Goal: Information Seeking & Learning: Learn about a topic

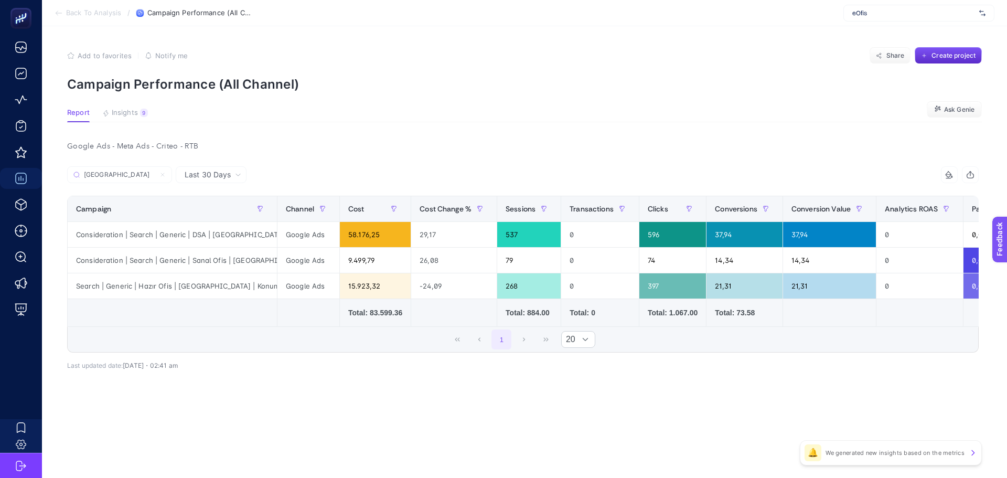
click at [868, 21] on div "eOfis" at bounding box center [918, 13] width 151 height 17
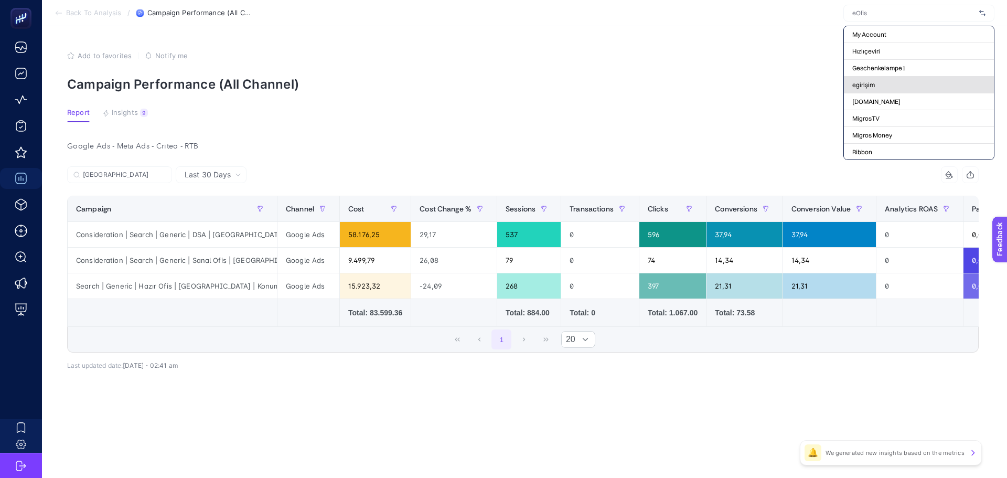
scroll to position [157, 0]
click at [868, 12] on input "text" at bounding box center [913, 13] width 123 height 8
type input "o"
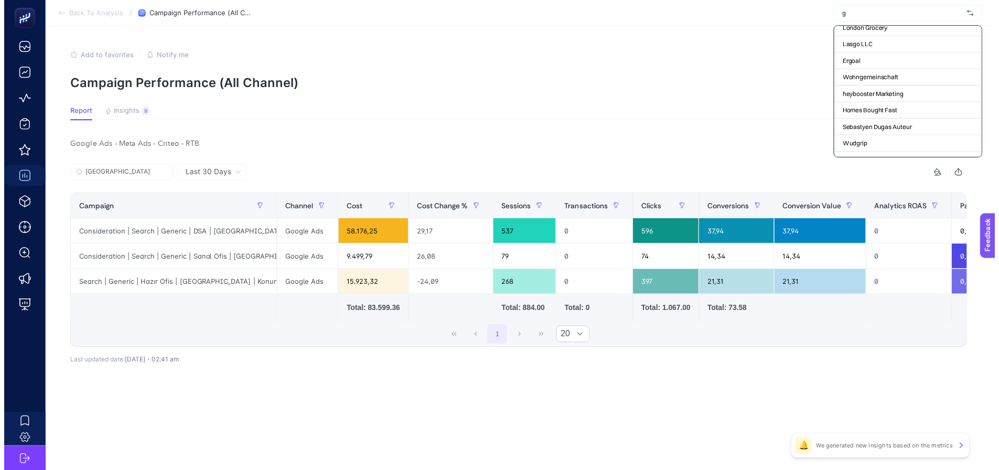
scroll to position [0, 0]
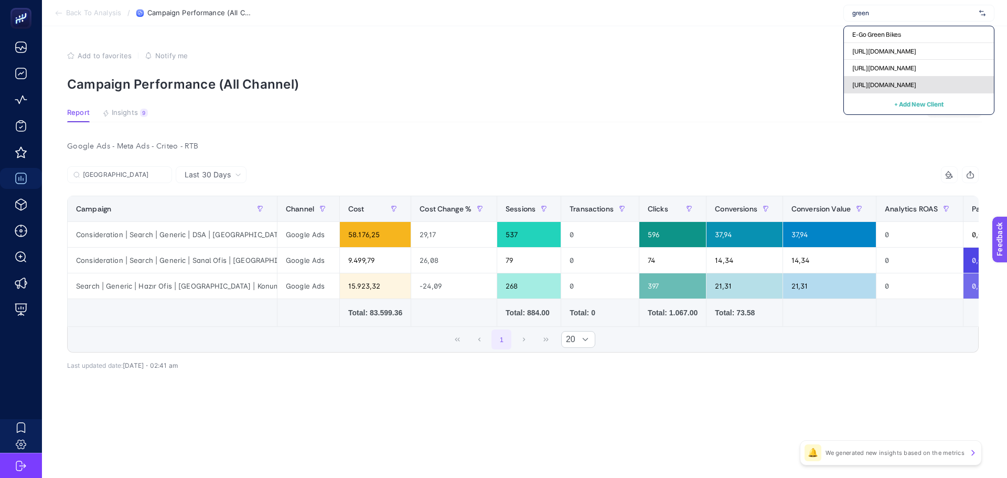
type input "green"
click at [877, 82] on span "[URL][DOMAIN_NAME]" at bounding box center [884, 85] width 64 height 8
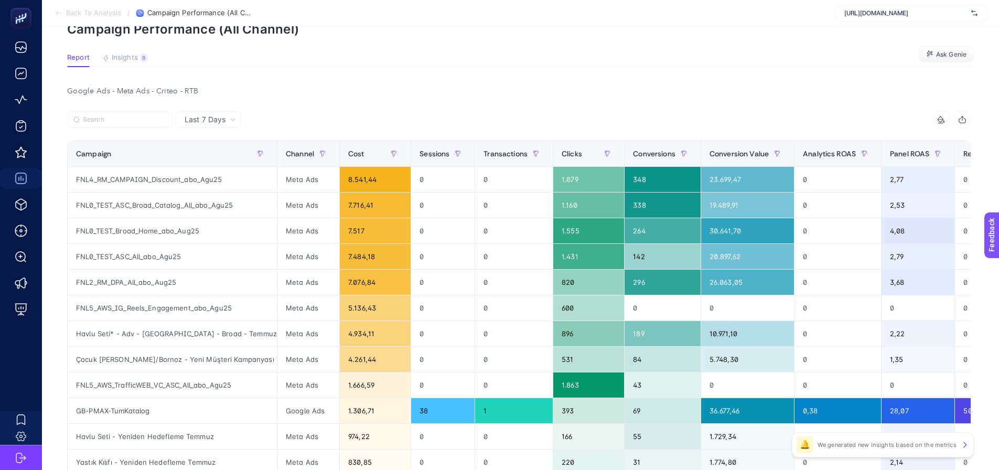
scroll to position [52, 0]
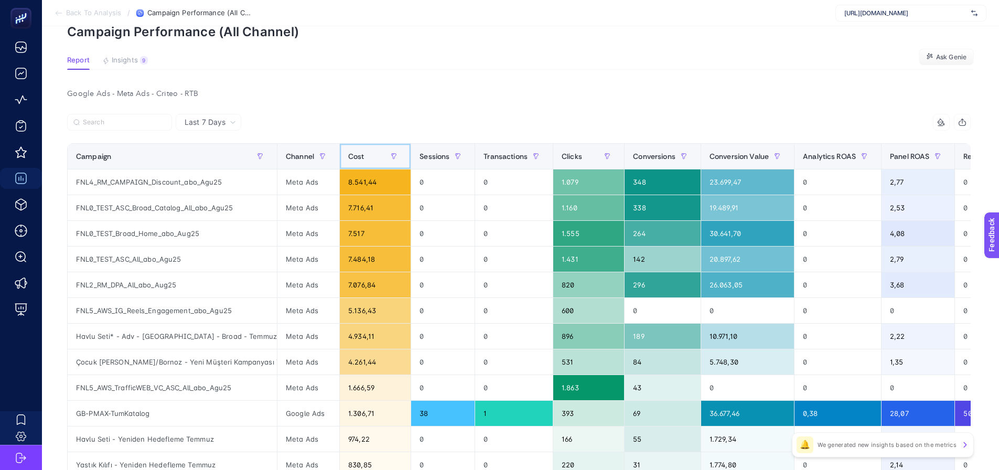
click at [366, 155] on div "Cost" at bounding box center [375, 156] width 54 height 17
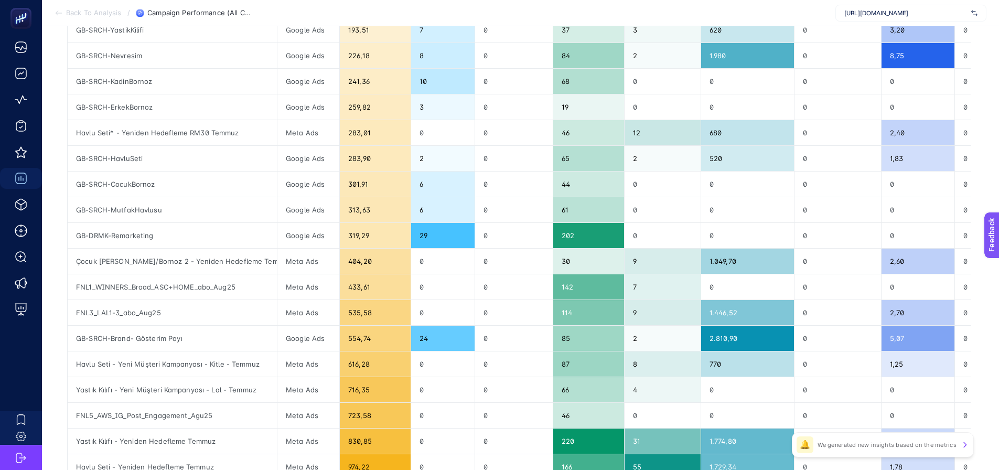
scroll to position [250, 0]
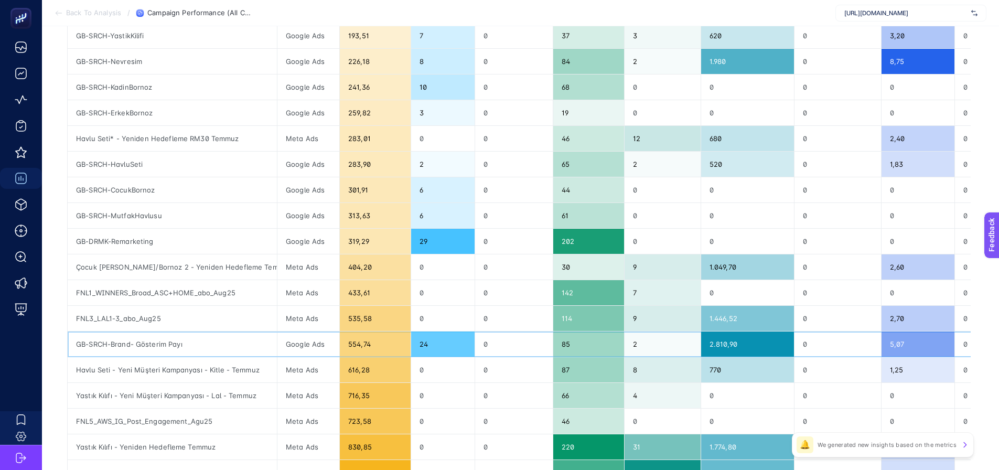
click at [241, 350] on div "GB-SRCH-Brand- Gösterim Payı" at bounding box center [172, 343] width 209 height 25
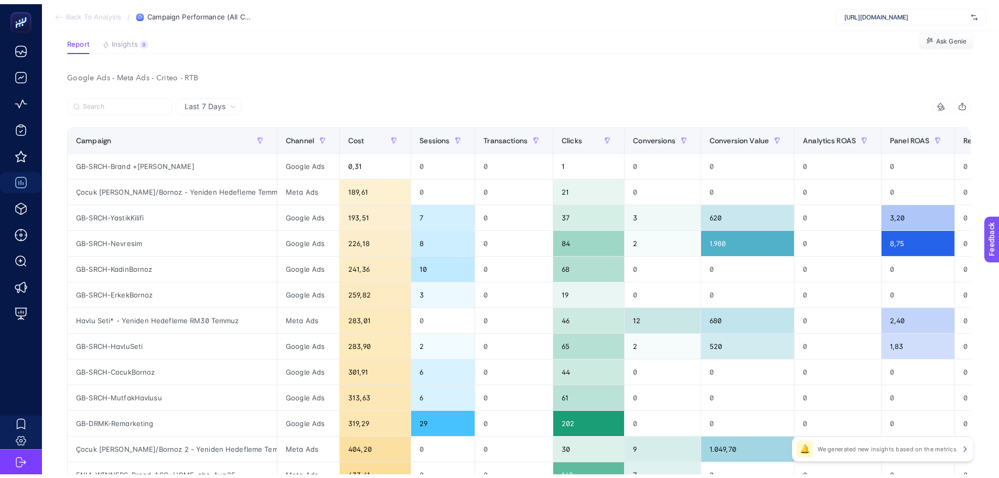
scroll to position [40, 0]
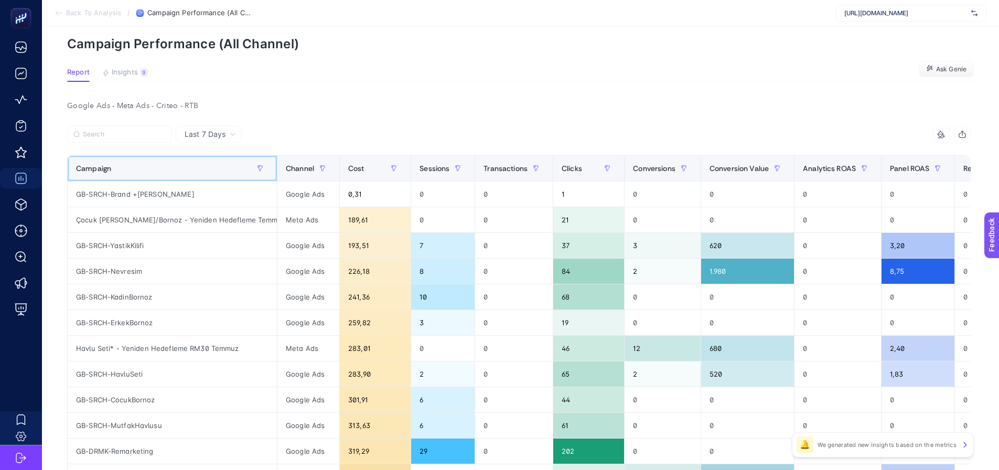
click at [183, 172] on div "Campaign" at bounding box center [172, 168] width 192 height 17
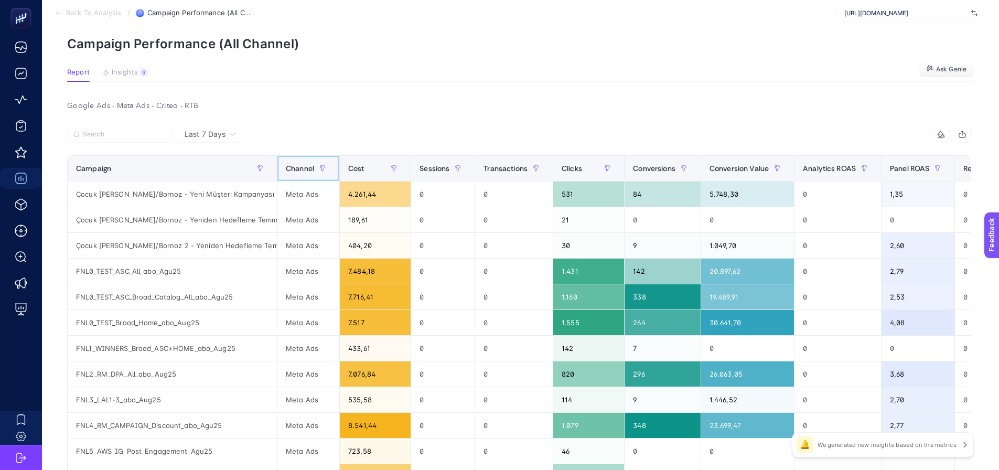
click at [293, 167] on span "Channel" at bounding box center [300, 168] width 28 height 8
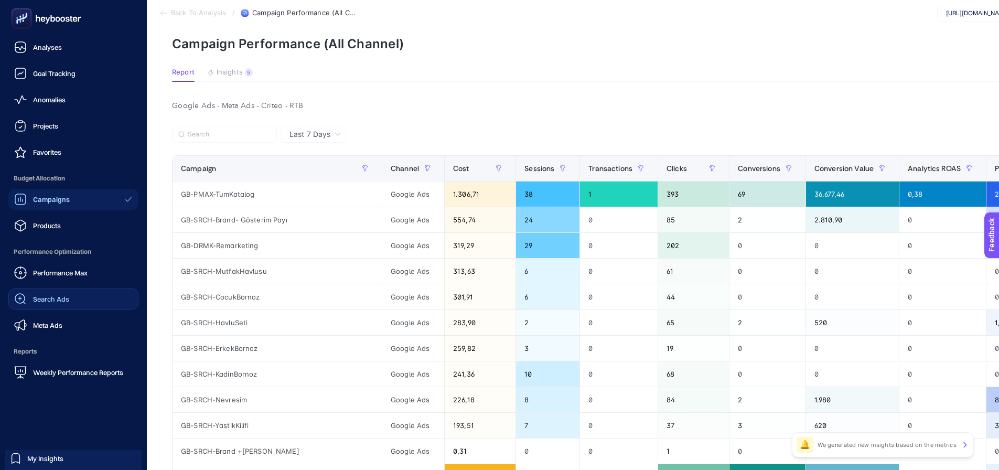
click at [19, 301] on icon at bounding box center [20, 299] width 13 height 13
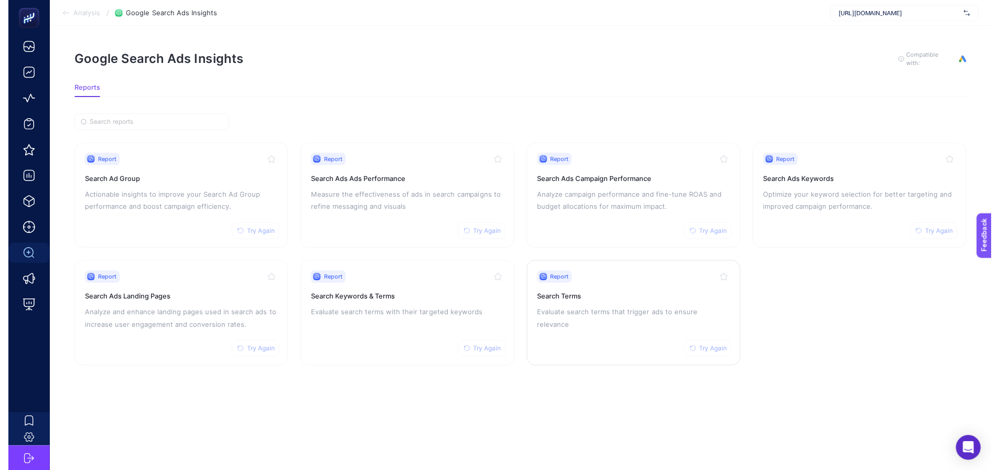
scroll to position [8, 0]
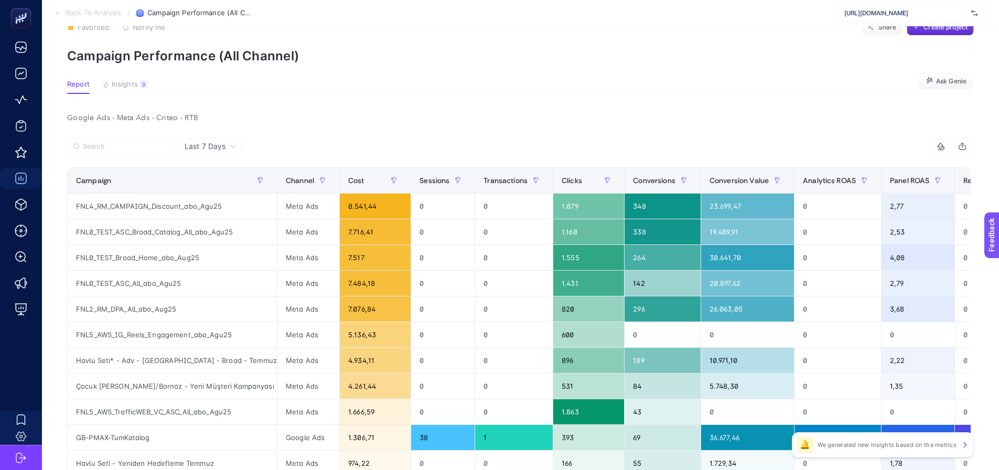
scroll to position [52, 0]
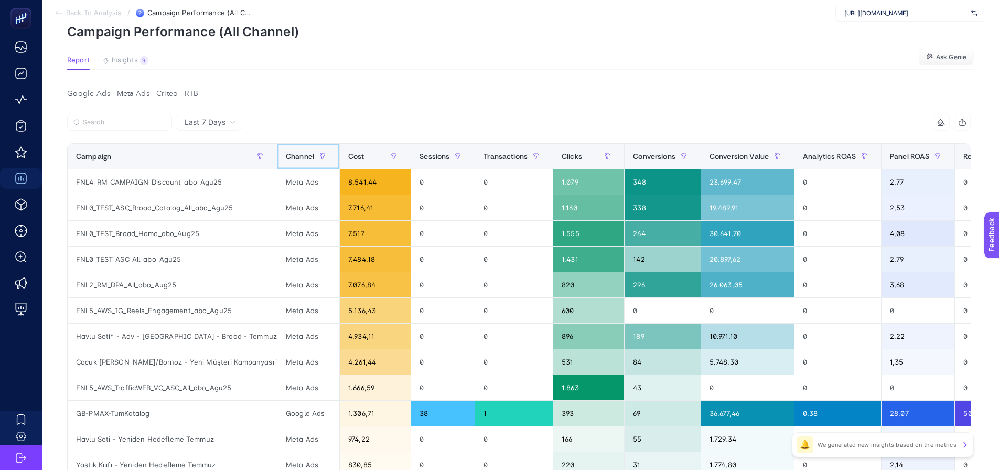
click at [290, 154] on span "Channel" at bounding box center [300, 156] width 28 height 8
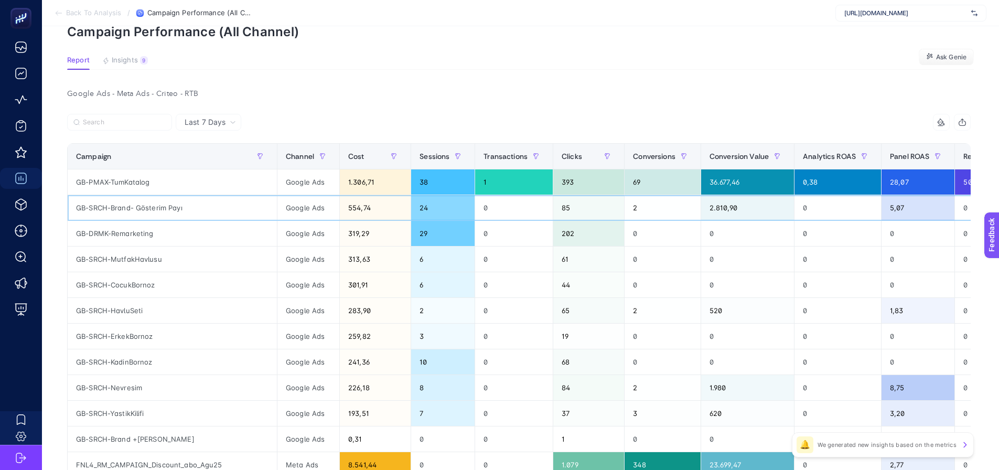
click at [160, 206] on div "GB-SRCH-Brand- Gösterim Payı" at bounding box center [172, 207] width 209 height 25
click at [166, 452] on div "FNL4_RM_CAMPAIGN_Discount_abo_Agu25" at bounding box center [172, 464] width 209 height 25
click at [168, 441] on div "GB-SRCH-Brand +Jenerik Gösterim" at bounding box center [172, 438] width 209 height 25
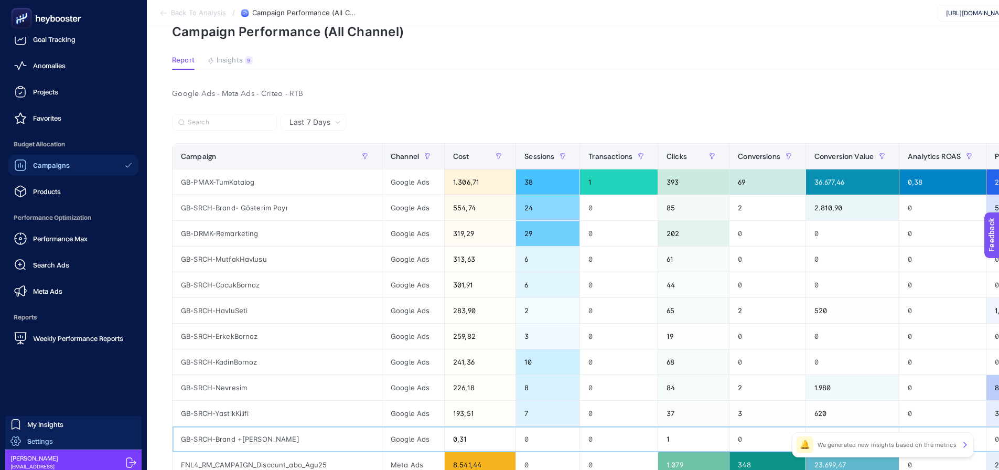
scroll to position [39, 0]
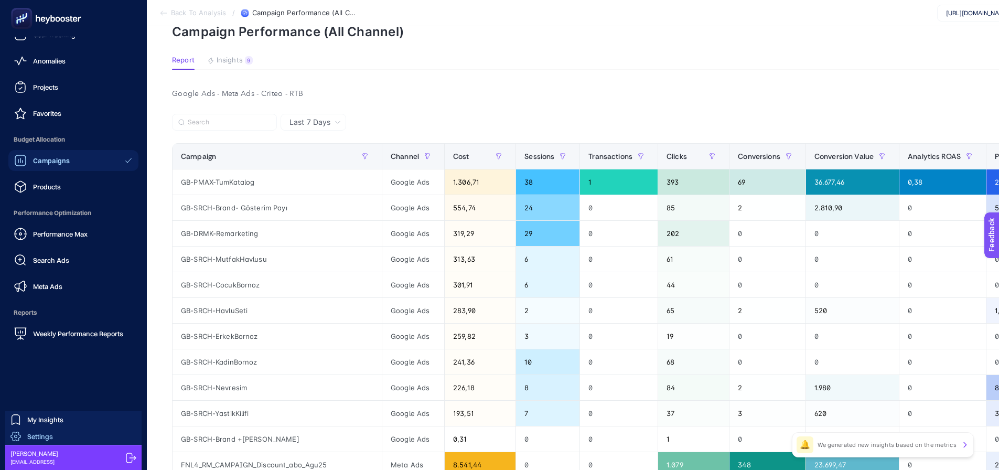
click at [108, 436] on link "Settings" at bounding box center [73, 436] width 136 height 17
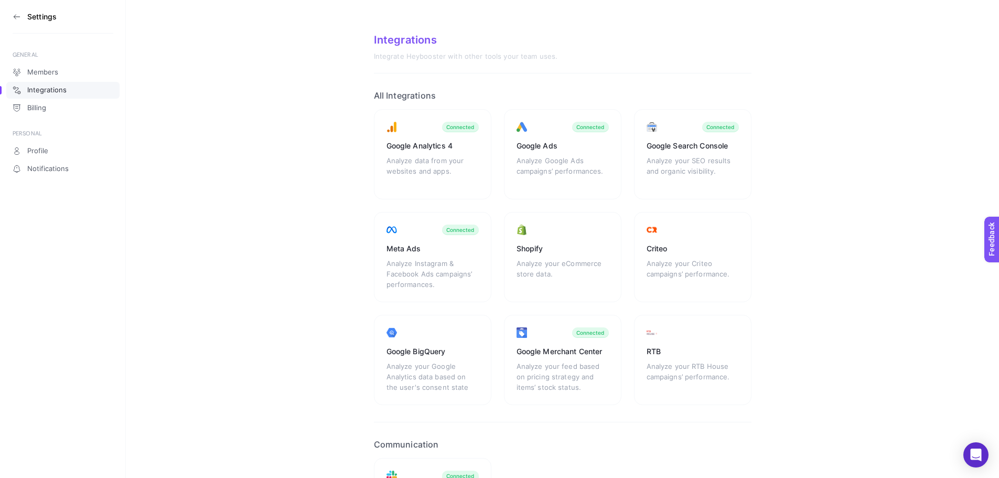
click at [13, 20] on icon at bounding box center [17, 17] width 8 height 8
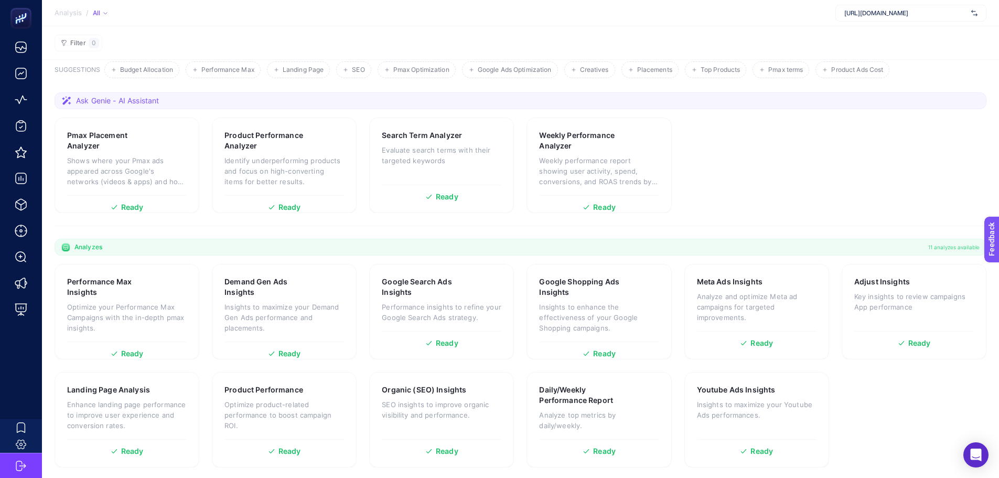
scroll to position [58, 0]
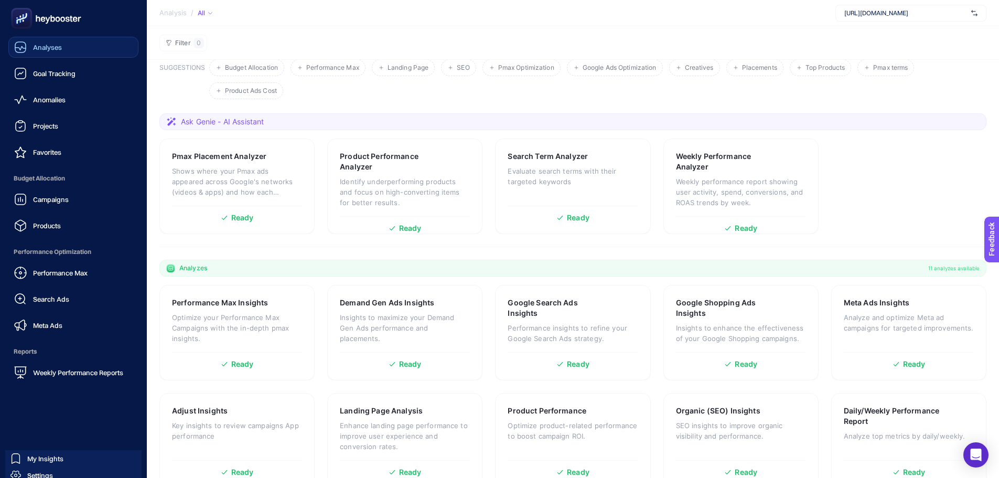
click at [41, 49] on span "Analyses" at bounding box center [47, 47] width 29 height 8
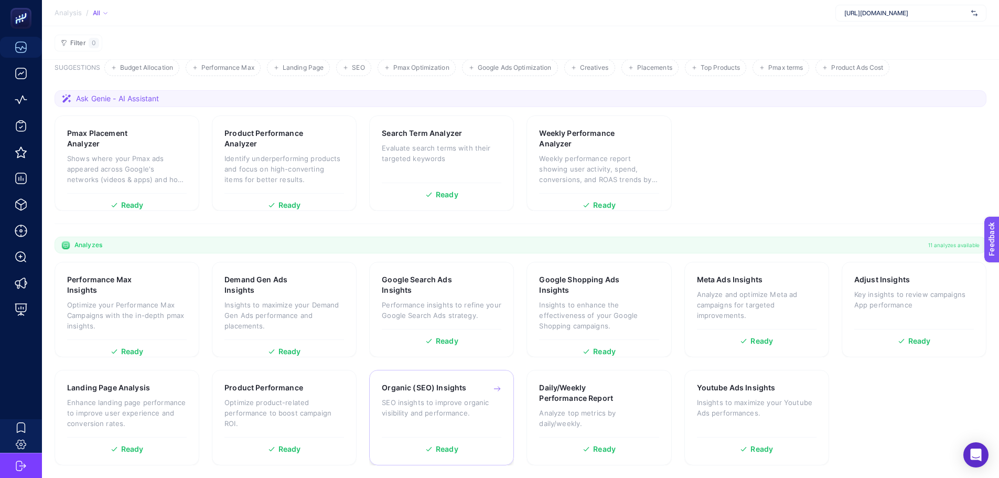
click at [421, 422] on div "Organic (SEO) Insights SEO insights to improve organic visibility and performan…" at bounding box center [442, 406] width 120 height 49
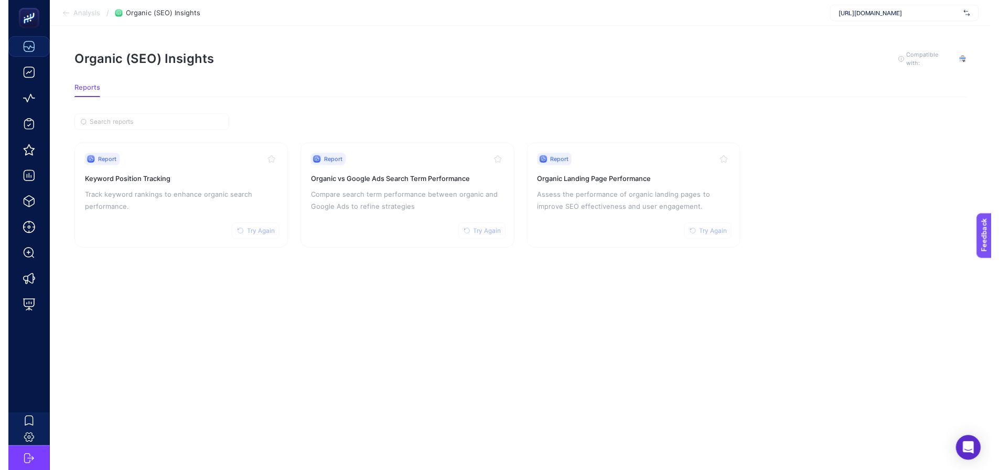
scroll to position [8, 0]
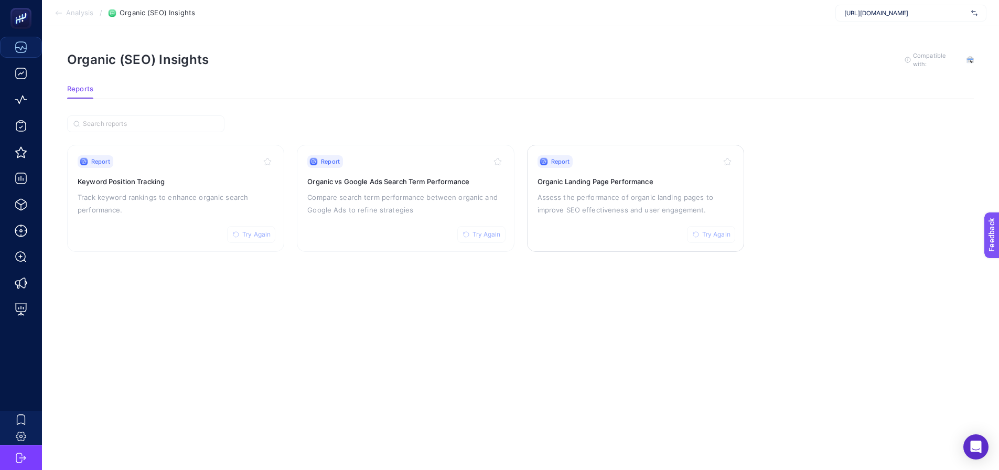
click at [601, 193] on p "Assess the performance of organic landing pages to improve SEO effectiveness an…" at bounding box center [636, 203] width 196 height 25
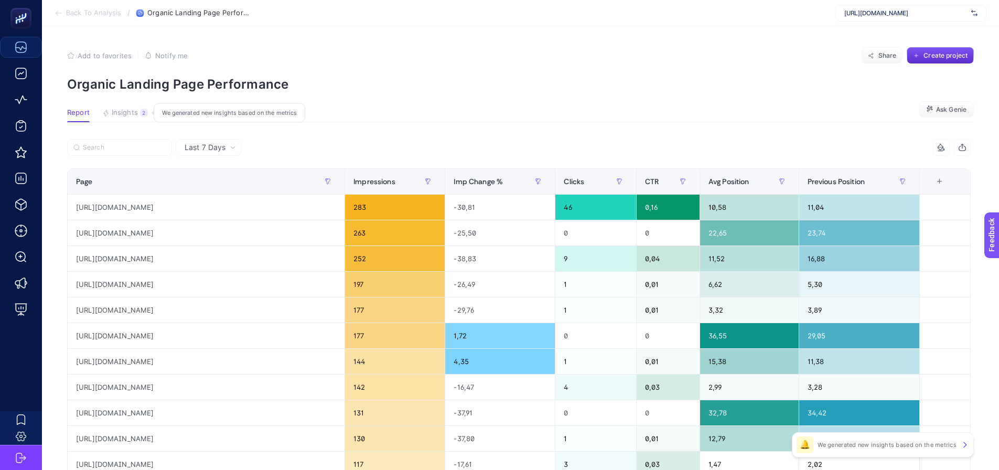
click at [125, 119] on button "Insights 2 We generated new insights based on the metrics" at bounding box center [125, 116] width 46 height 14
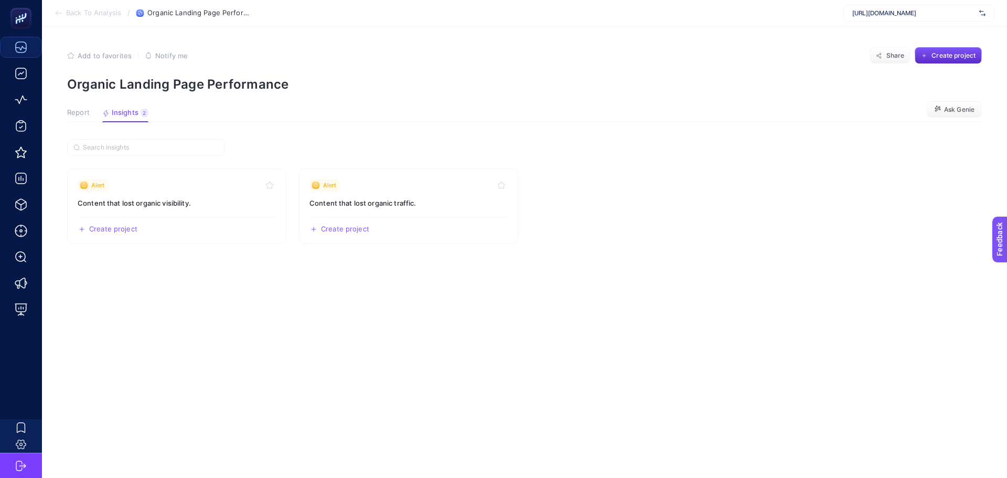
click at [68, 112] on span "Report" at bounding box center [78, 113] width 23 height 8
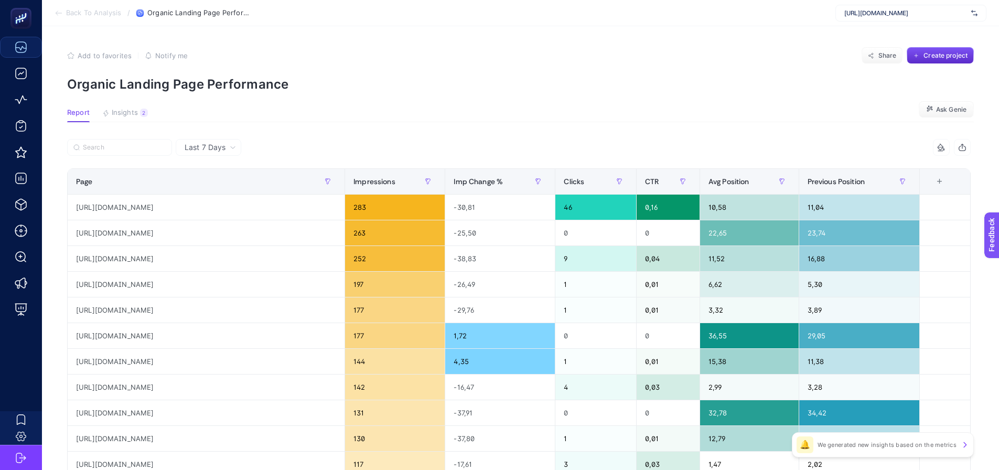
scroll to position [52, 0]
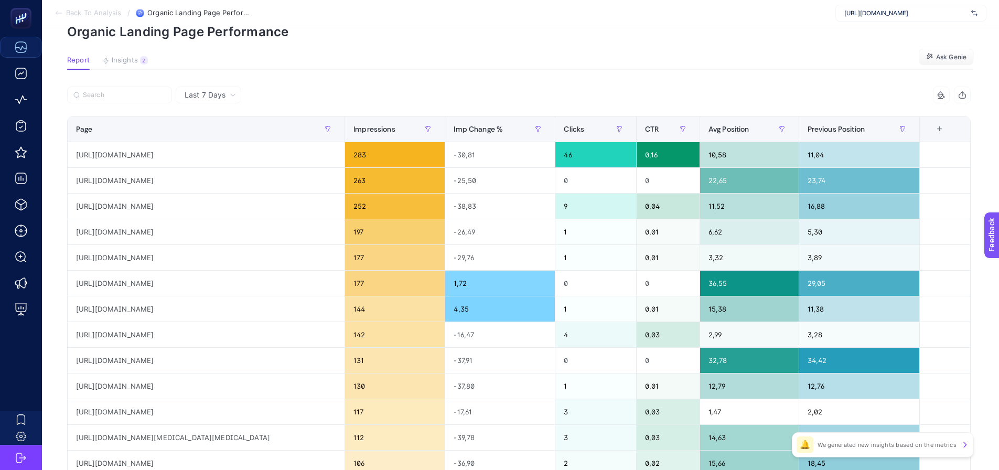
click at [217, 91] on span "Last 7 Days" at bounding box center [205, 95] width 41 height 10
click at [213, 137] on li "Last 30 Days" at bounding box center [208, 135] width 59 height 19
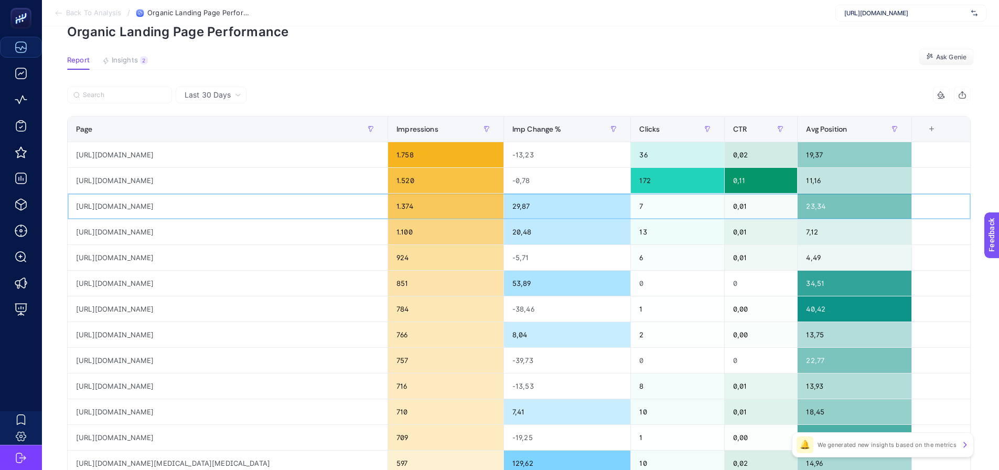
click at [215, 210] on div "https://greenblack.com.tr/erkek-bornoz-modelleri" at bounding box center [228, 206] width 320 height 25
click at [204, 247] on div "https://greenblack.com.tr/banyo-bornoz" at bounding box center [228, 257] width 320 height 25
click at [537, 226] on div "20,48" at bounding box center [567, 231] width 126 height 25
click at [537, 204] on div "29,87" at bounding box center [567, 206] width 126 height 25
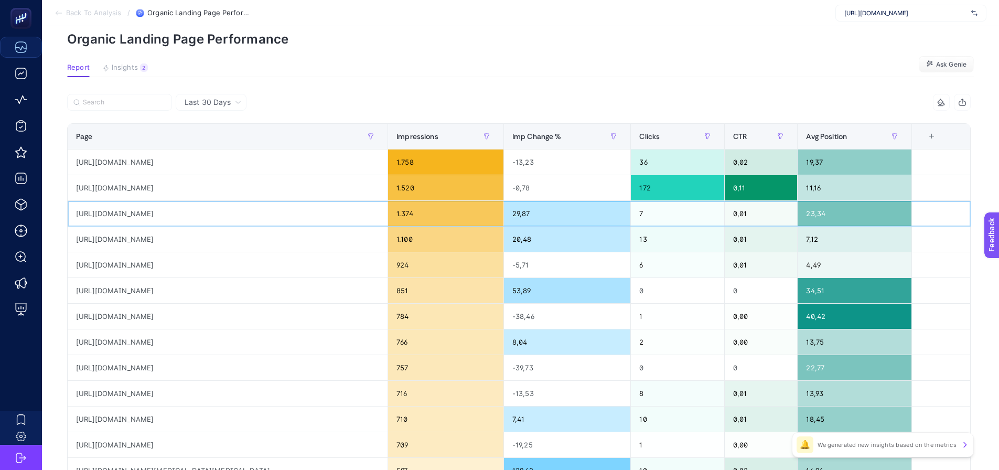
scroll to position [0, 0]
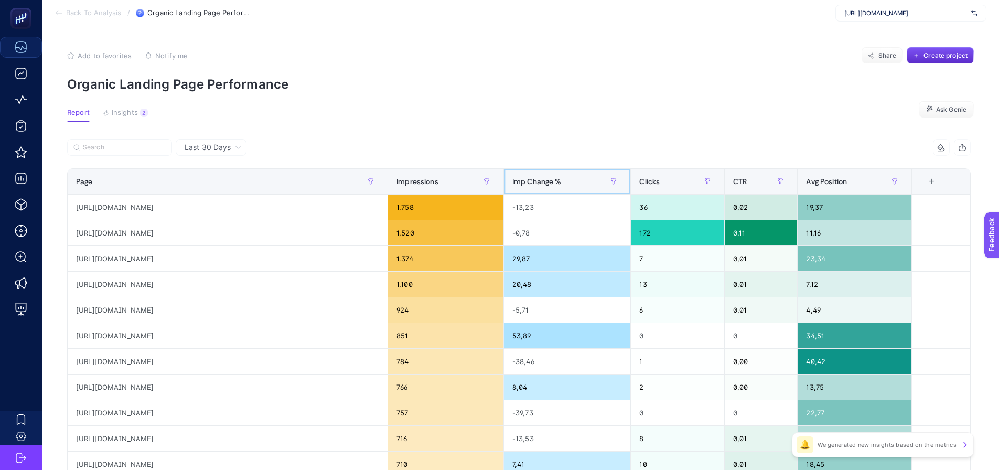
click at [530, 189] on div "Imp Change %" at bounding box center [567, 181] width 110 height 17
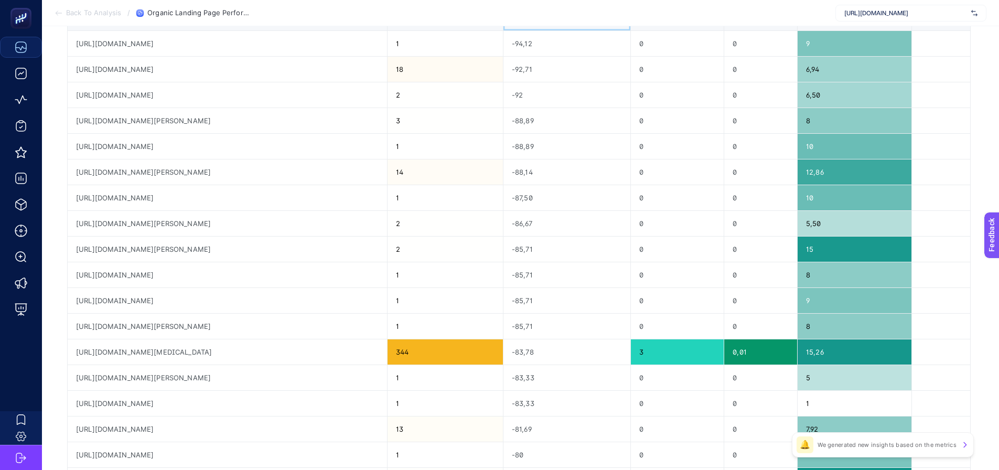
scroll to position [105, 0]
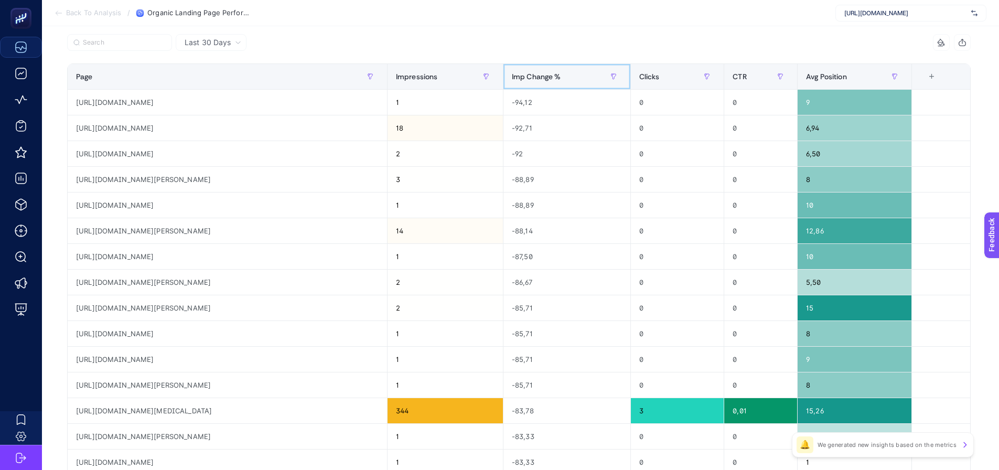
click at [547, 78] on span "Imp Change %" at bounding box center [536, 76] width 49 height 8
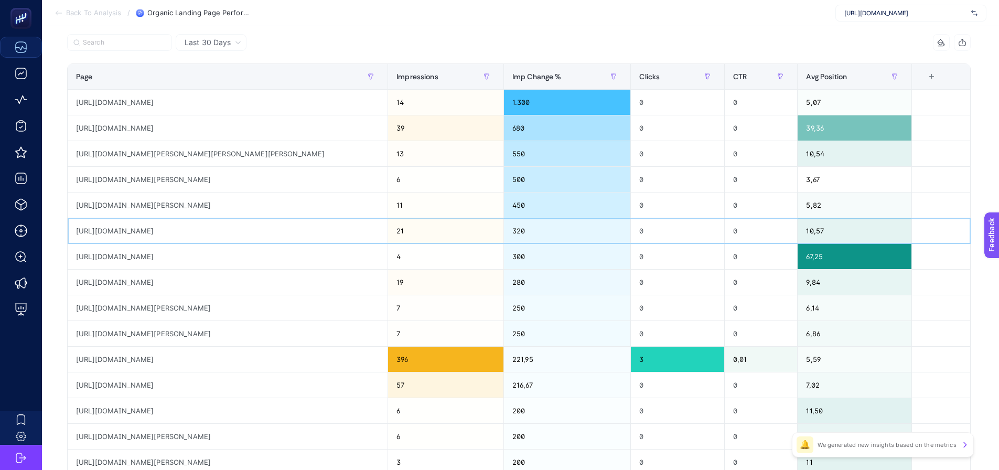
click at [195, 234] on div "https://greenblack.com.tr/blog/neden-green-black" at bounding box center [228, 230] width 320 height 25
copy tr "https://greenblack.com.tr/blog/neden-green-black"
click at [255, 230] on div "https://greenblack.com.tr/blog/neden-green-black" at bounding box center [228, 230] width 320 height 25
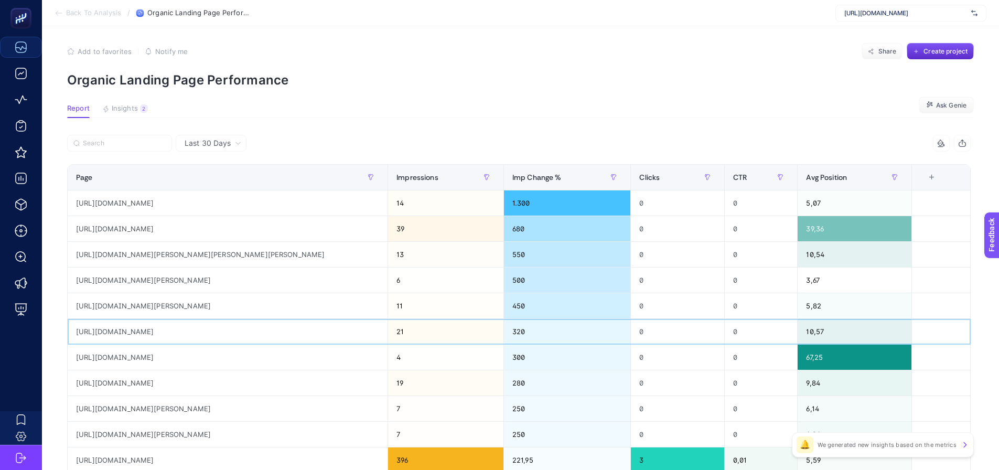
scroll to position [0, 0]
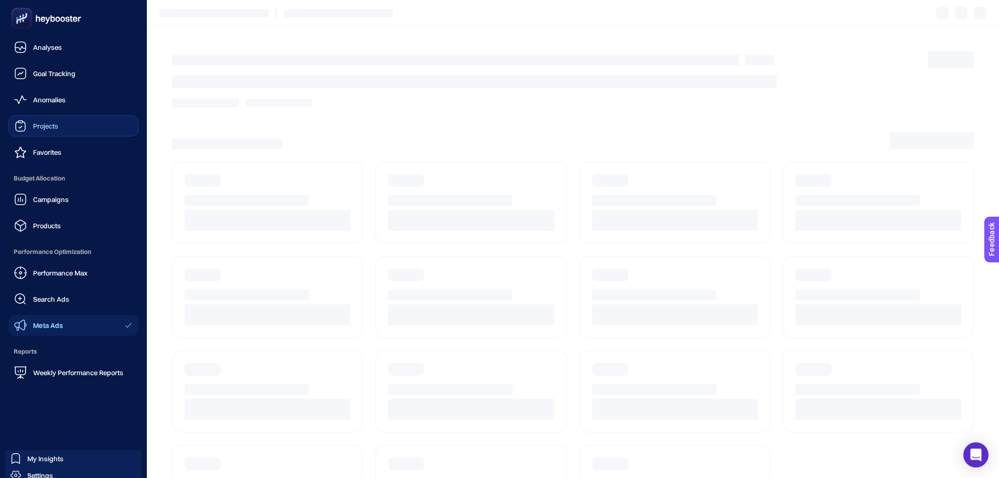
click at [51, 124] on span "Projects" at bounding box center [45, 126] width 25 height 8
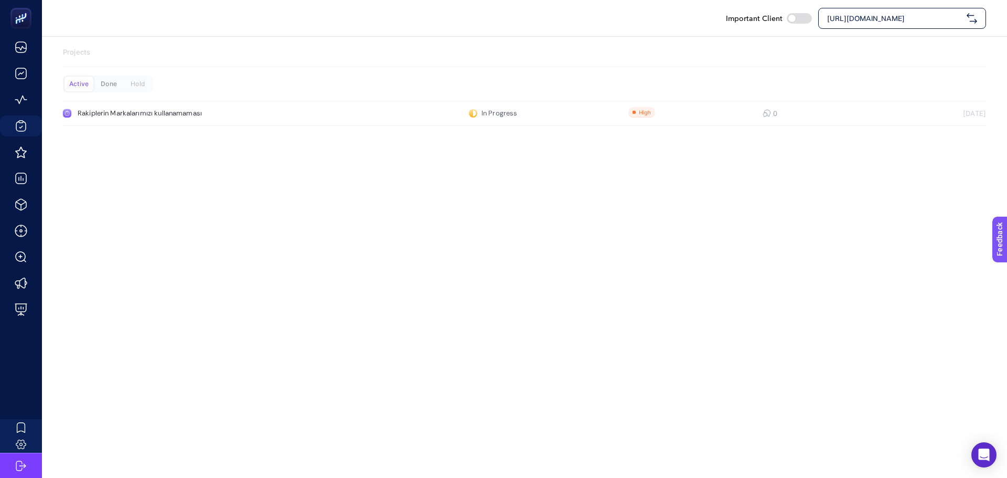
click at [123, 84] on div "Done" at bounding box center [137, 84] width 29 height 15
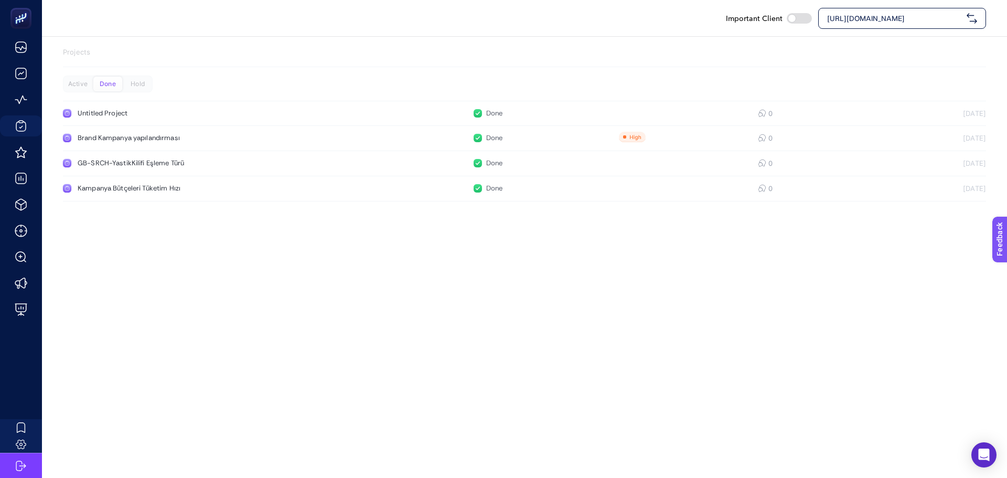
click at [140, 76] on div "Active Done Hold" at bounding box center [108, 84] width 90 height 17
click at [129, 81] on div "Hold" at bounding box center [137, 84] width 29 height 15
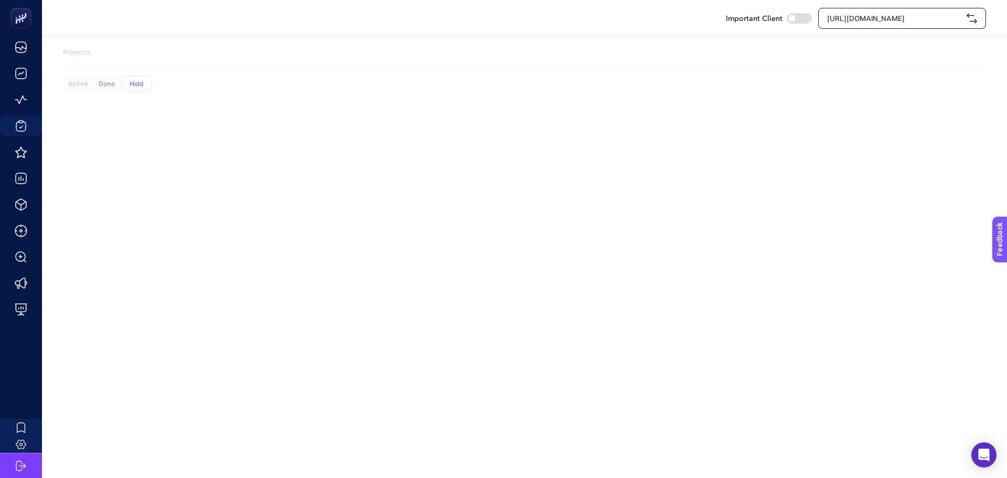
click at [113, 81] on div "Done" at bounding box center [106, 84] width 29 height 15
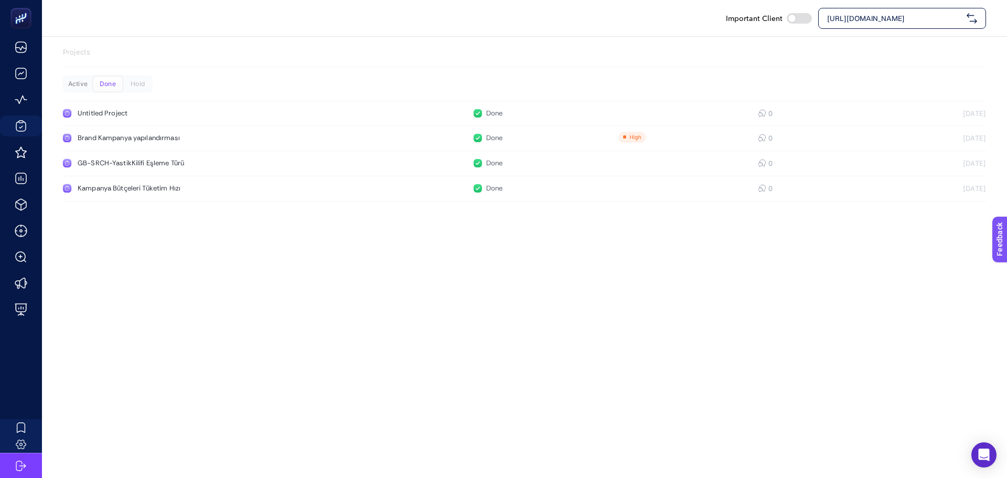
click at [71, 77] on div "Active" at bounding box center [77, 84] width 29 height 15
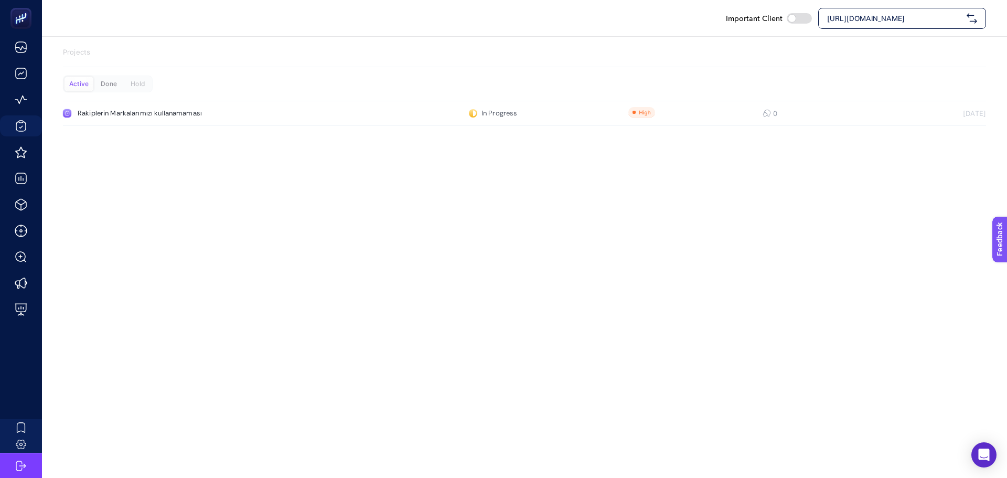
click at [123, 83] on div "Done" at bounding box center [137, 84] width 29 height 15
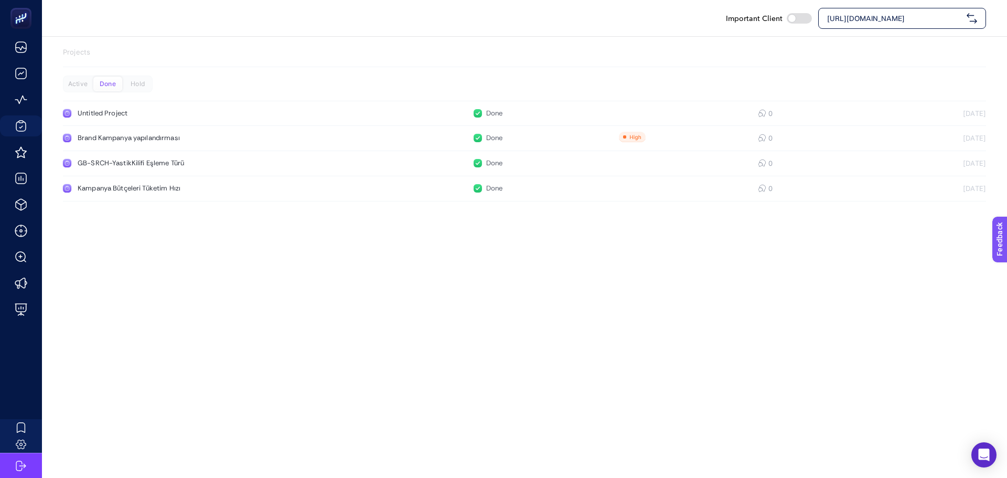
click at [178, 247] on div "Important Client https://greenblack.com.tr Projects Active Done Hold Untitled P…" at bounding box center [503, 239] width 1007 height 478
drag, startPoint x: 443, startPoint y: 251, endPoint x: 464, endPoint y: 67, distance: 185.2
click at [443, 251] on div "Important Client https://greenblack.com.tr Projects Active Done Hold Untitled P…" at bounding box center [503, 239] width 1007 height 478
click at [142, 124] on link "Untitled Project Done 0 16.08.2025" at bounding box center [524, 113] width 923 height 25
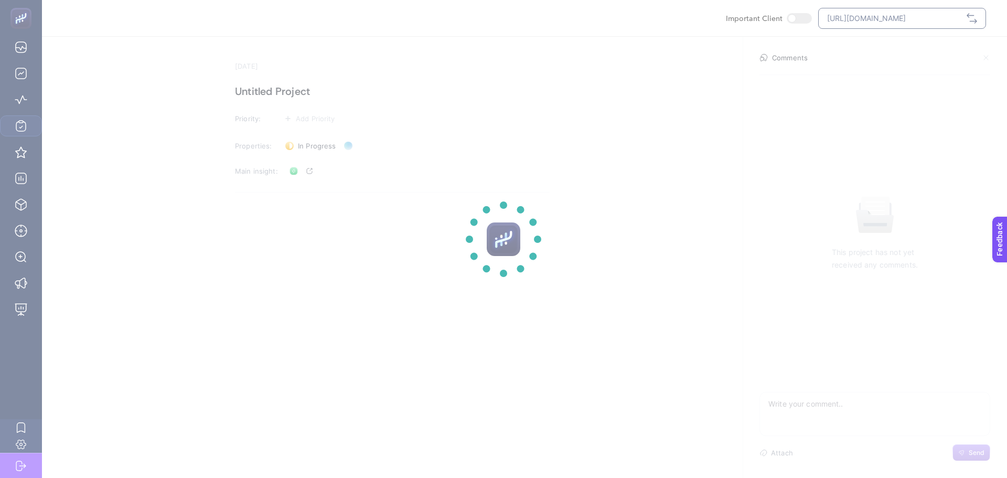
click at [143, 134] on section at bounding box center [503, 239] width 1007 height 478
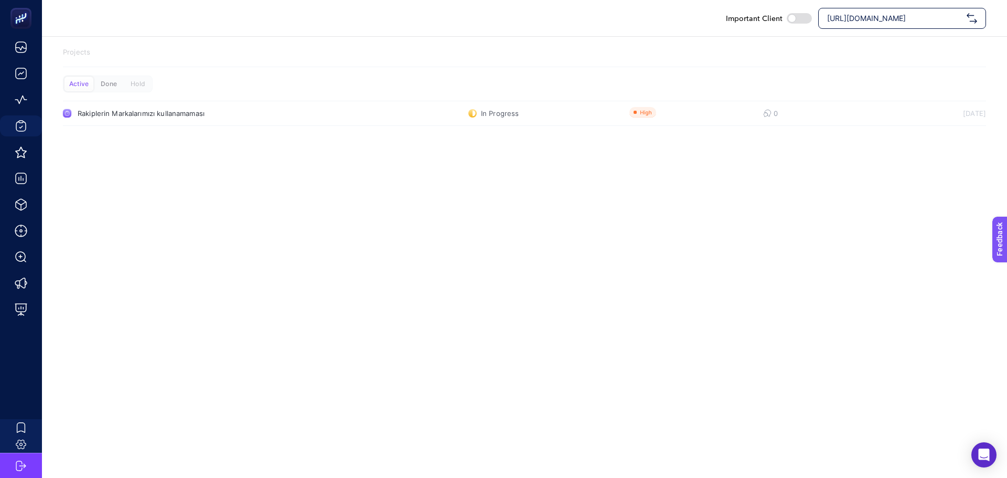
click at [123, 82] on div "Done" at bounding box center [137, 84] width 29 height 15
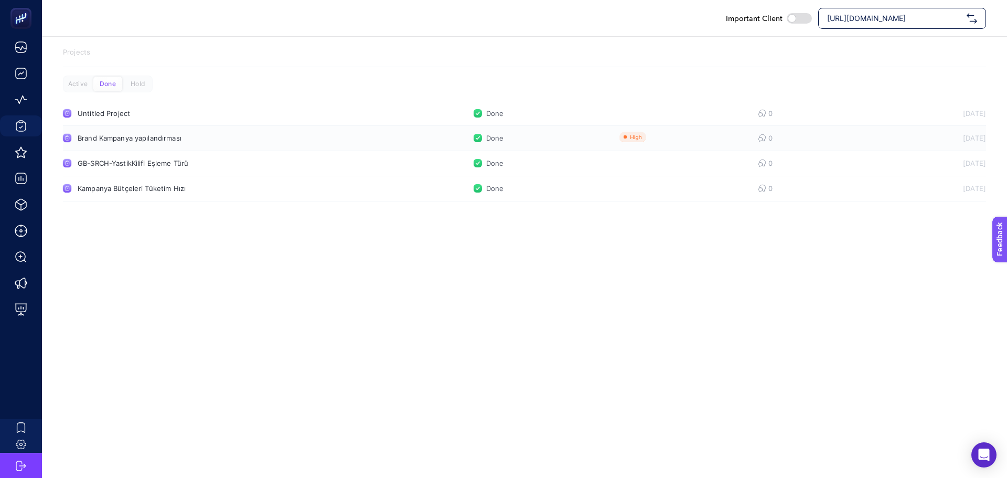
click at [126, 138] on div "Brand Kampanya yapılandırması" at bounding box center [199, 138] width 242 height 8
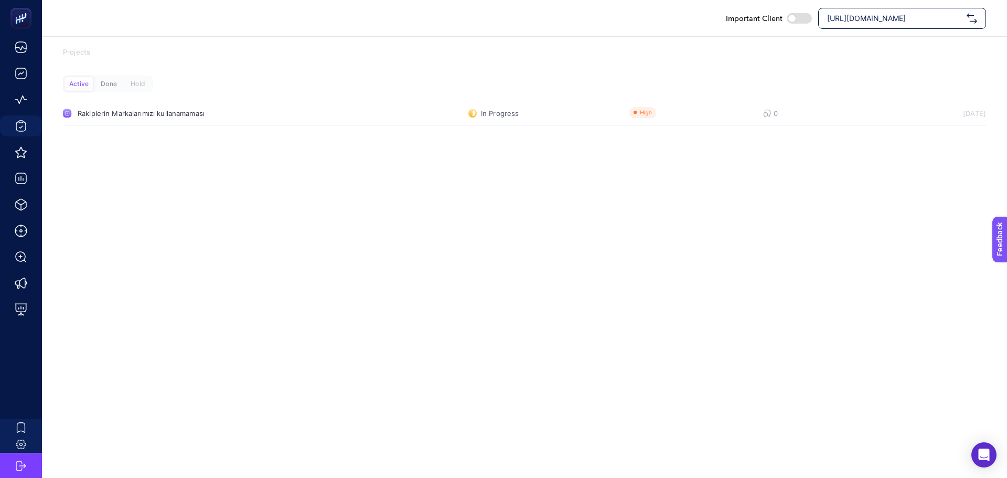
click at [123, 82] on div "Done" at bounding box center [137, 84] width 29 height 15
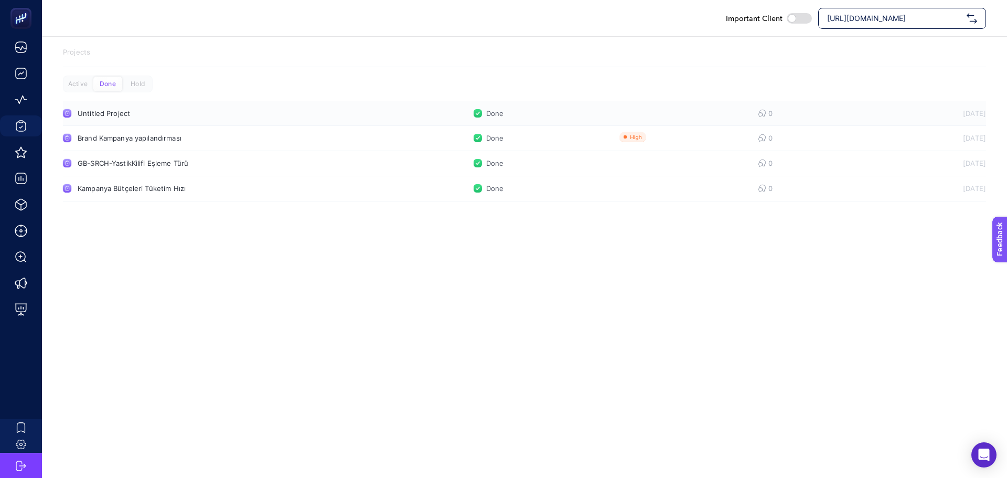
click at [124, 112] on div "Untitled Project" at bounding box center [199, 113] width 242 height 8
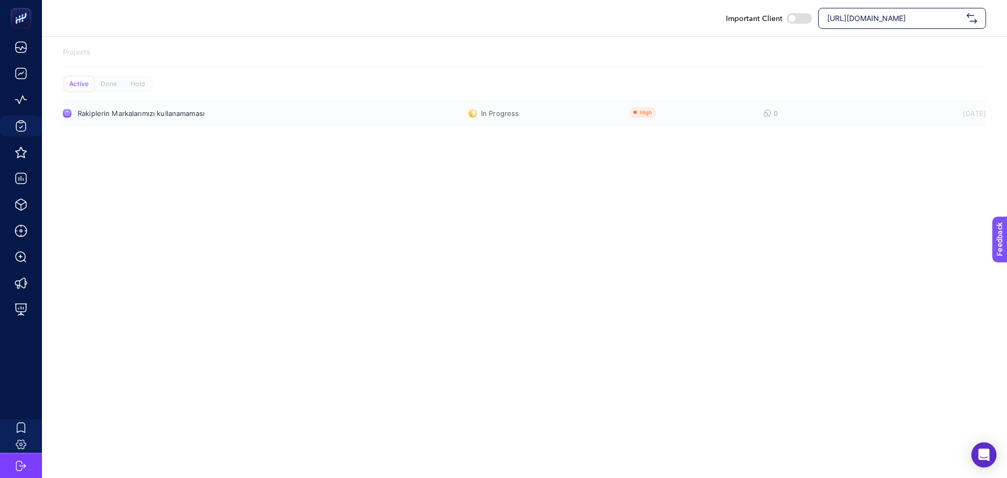
click at [117, 125] on link "Rakiplerin Markalarımızı kullanamaması In Progress 0 17.08.2025" at bounding box center [524, 113] width 923 height 25
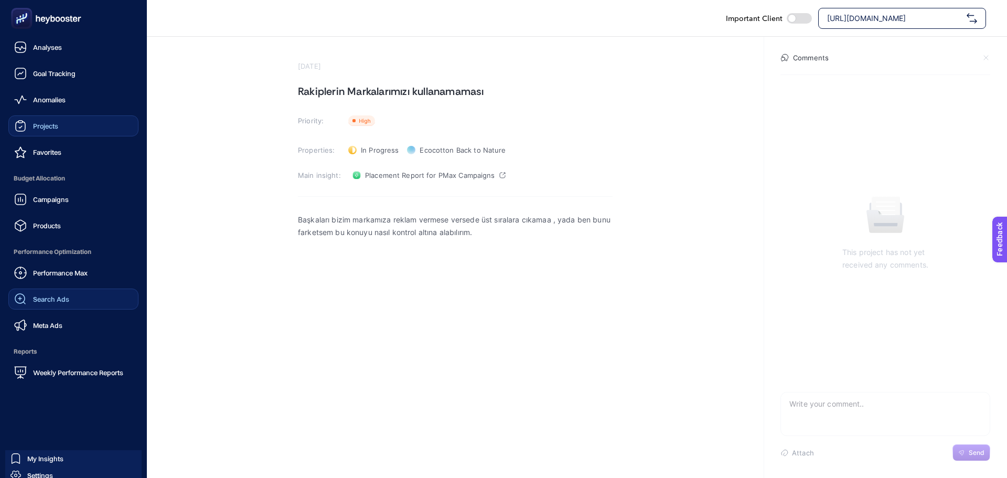
click at [41, 297] on span "Search Ads" at bounding box center [51, 299] width 36 height 8
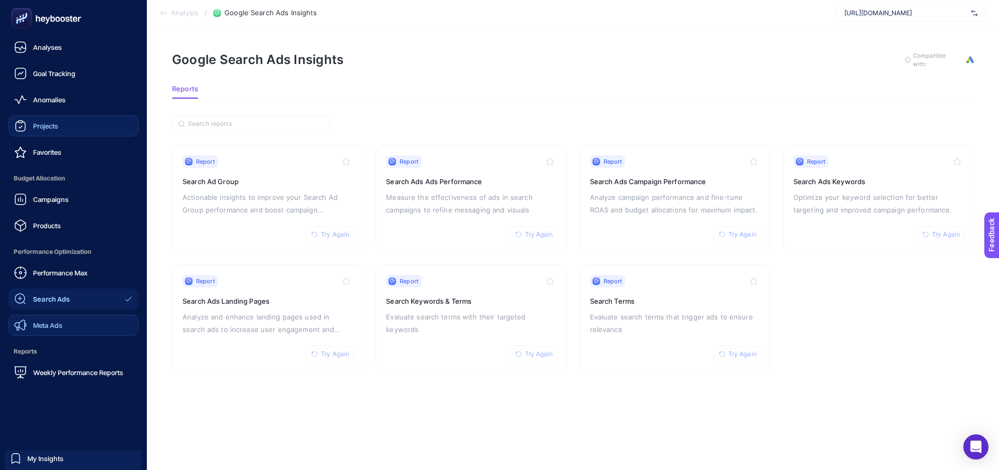
click at [39, 326] on span "Meta Ads" at bounding box center [47, 325] width 29 height 8
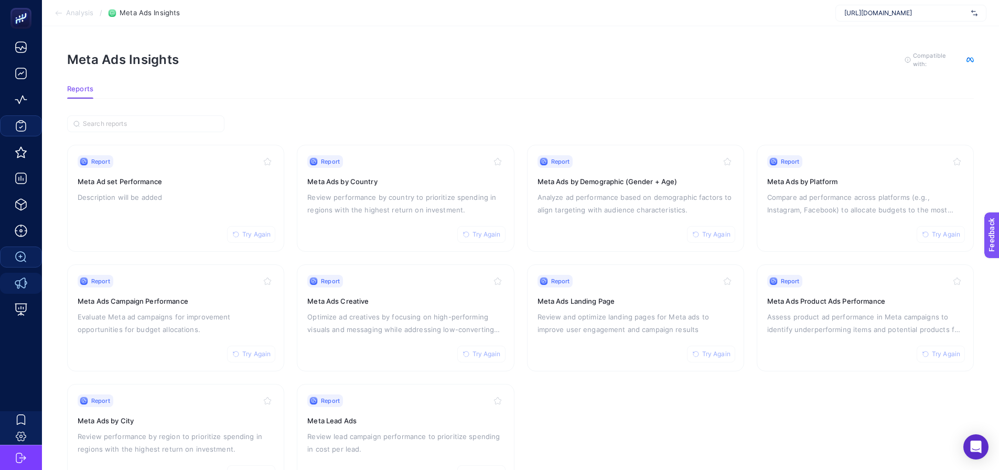
click at [686, 26] on article "Meta Ads Insights To get quality results from this analysis, we recommend that …" at bounding box center [520, 271] width 957 height 490
click at [697, 76] on section "Meta Ads Insights To get quality results from this analysis, we recommend that …" at bounding box center [520, 68] width 907 height 34
click at [689, 90] on section "Reports" at bounding box center [520, 92] width 907 height 14
click at [897, 438] on section "Report Try Again Meta Ad set Performance Description will be added Report Try A…" at bounding box center [520, 318] width 907 height 346
drag, startPoint x: 769, startPoint y: 13, endPoint x: 630, endPoint y: 34, distance: 140.6
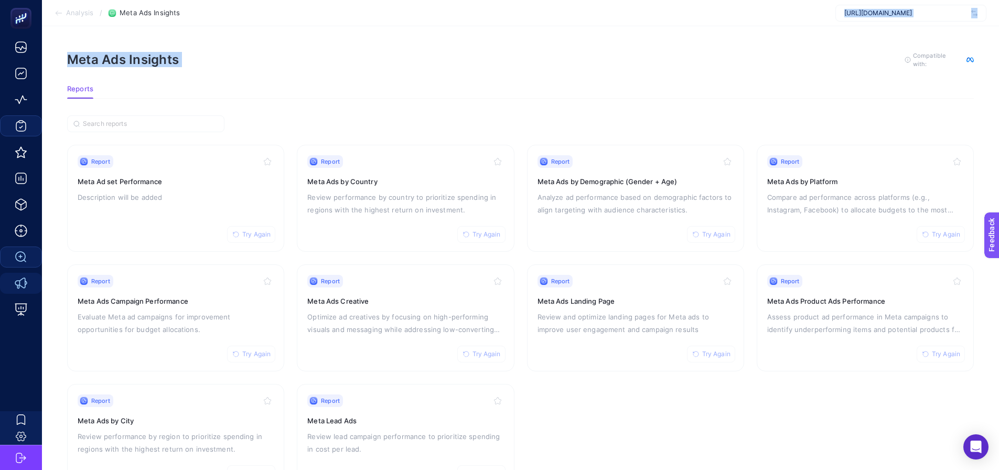
click at [630, 34] on section "Analysis / Meta Ads Insights https://greenblack.com.tr Meta Ads Insights To get…" at bounding box center [520, 258] width 957 height 516
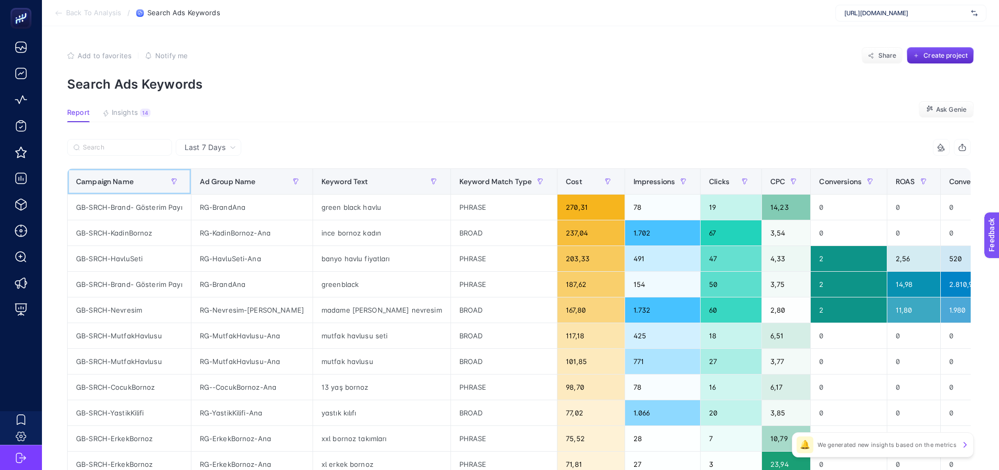
click at [126, 178] on span "Campaign Name" at bounding box center [105, 181] width 58 height 8
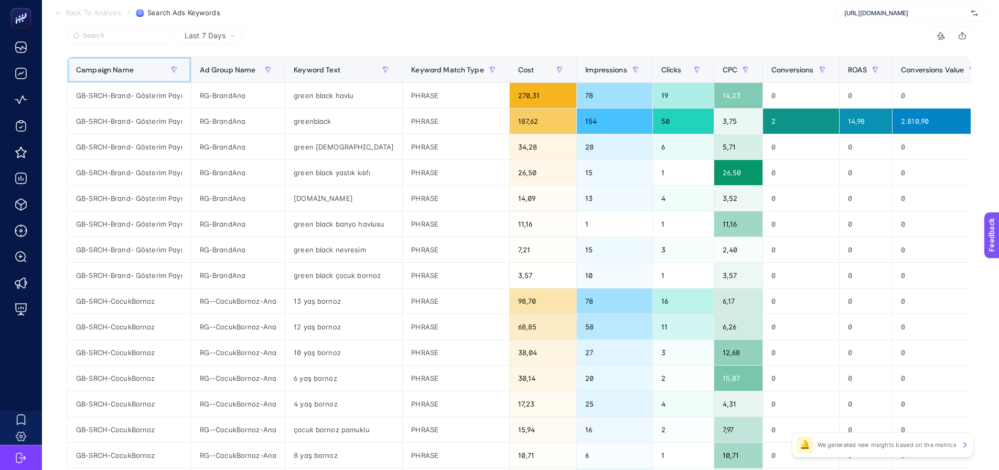
scroll to position [105, 0]
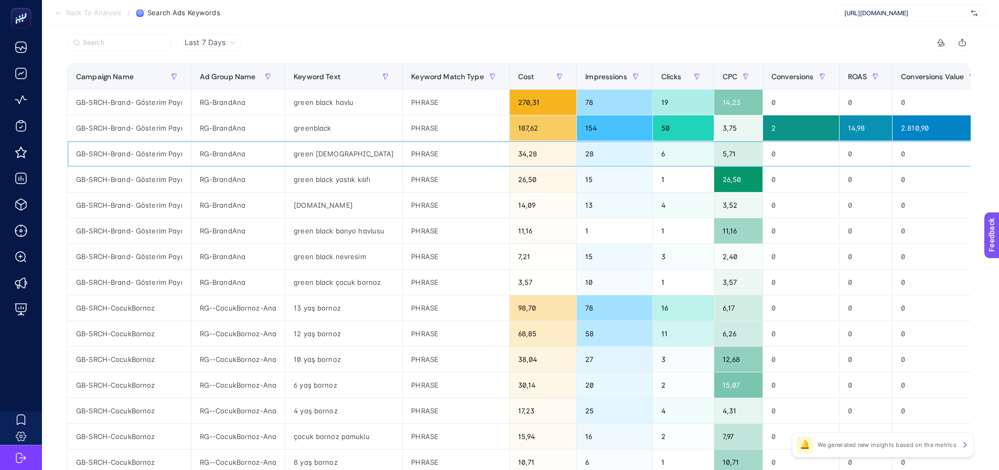
click at [352, 151] on div "green black bornoz" at bounding box center [343, 153] width 117 height 25
click at [349, 184] on div "green black yastık kılıfı" at bounding box center [343, 179] width 117 height 25
click at [348, 207] on div "greenblack.com.tr" at bounding box center [343, 204] width 117 height 25
click at [346, 226] on div "green black banyo havlusu" at bounding box center [343, 230] width 117 height 25
click at [344, 260] on div "green black nevresim" at bounding box center [343, 256] width 117 height 25
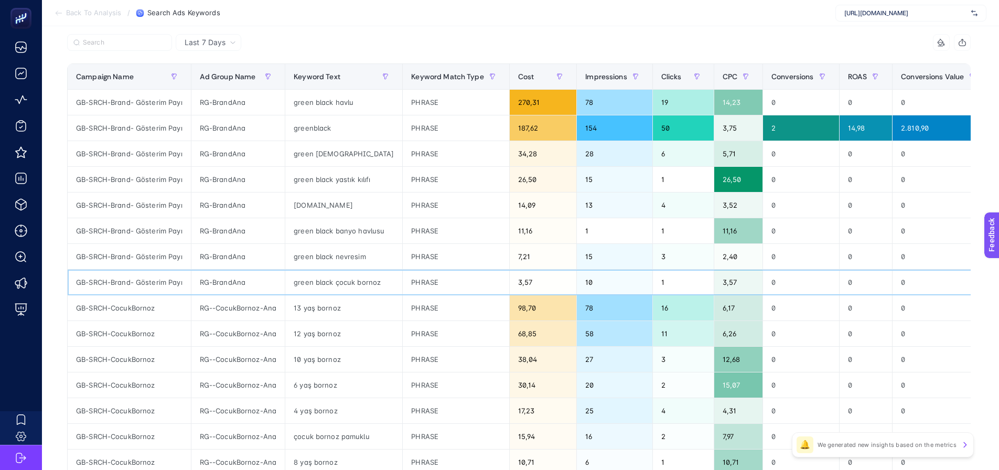
click at [344, 283] on div "green black çocuk bornoz" at bounding box center [343, 282] width 117 height 25
click at [341, 260] on div "green black nevresim" at bounding box center [343, 256] width 117 height 25
click at [341, 281] on div "green black çocuk bornoz" at bounding box center [343, 282] width 117 height 25
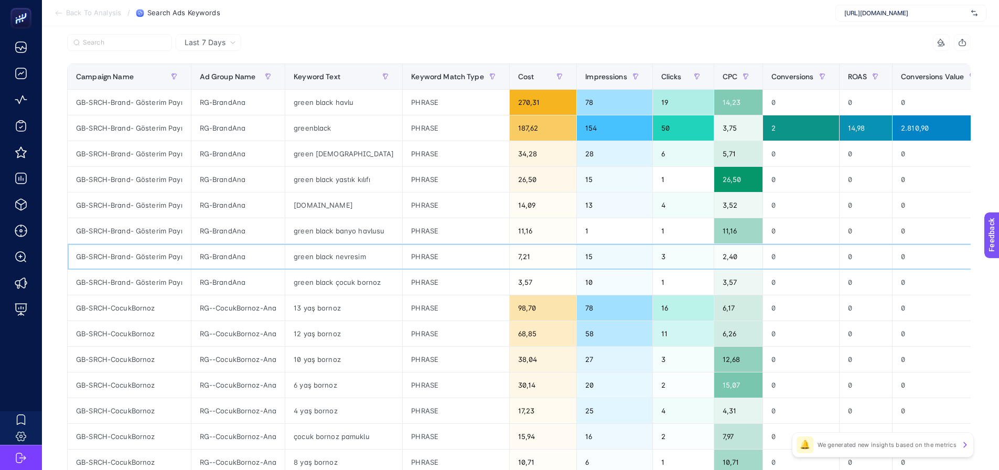
click at [336, 256] on div "green black nevresim" at bounding box center [343, 256] width 117 height 25
click at [334, 232] on div "green black banyo havlusu" at bounding box center [343, 230] width 117 height 25
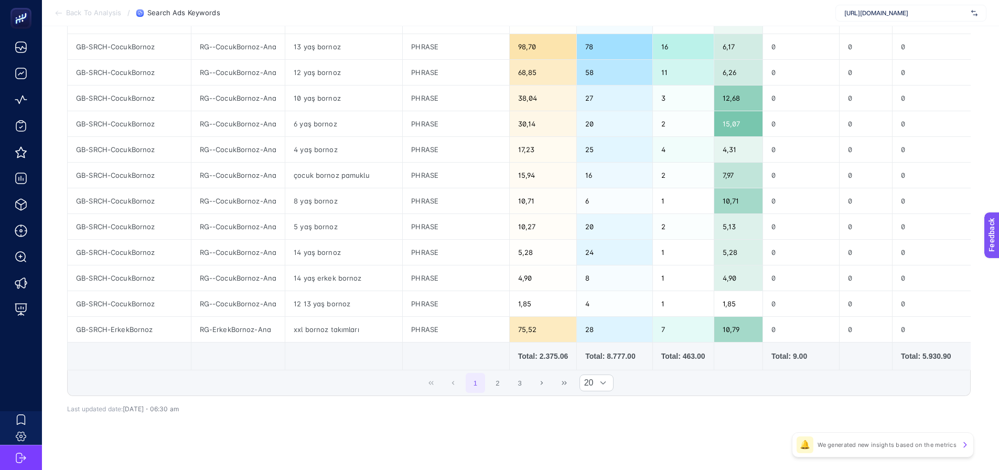
scroll to position [367, 0]
click at [502, 381] on button "2" at bounding box center [498, 382] width 20 height 20
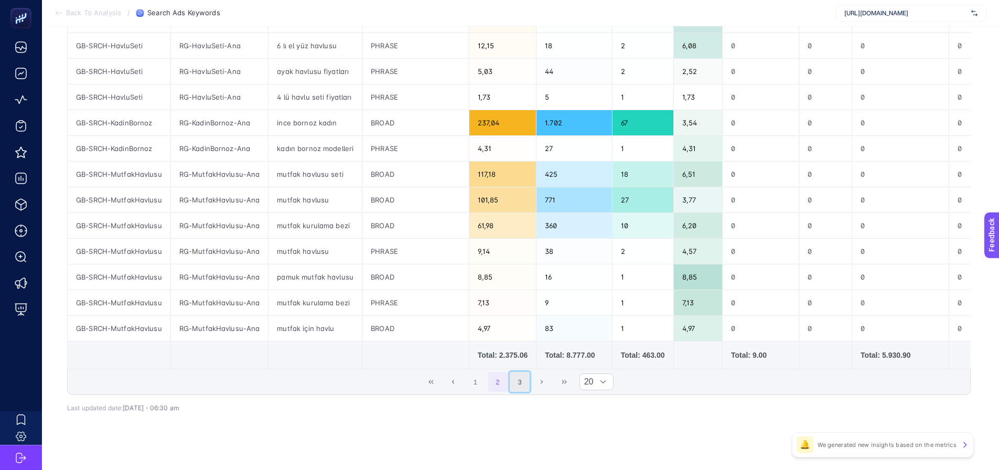
click at [522, 387] on button "3" at bounding box center [520, 382] width 20 height 20
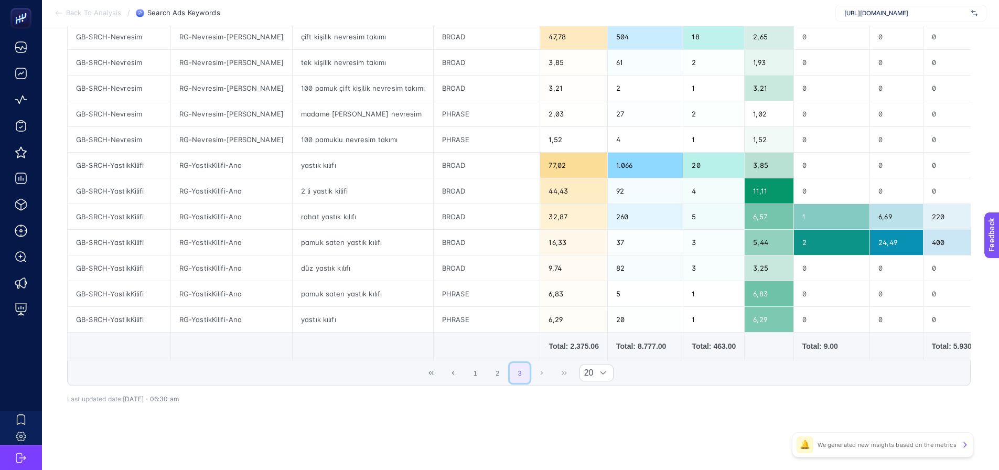
scroll to position [226, 0]
click at [478, 371] on button "1" at bounding box center [476, 373] width 20 height 20
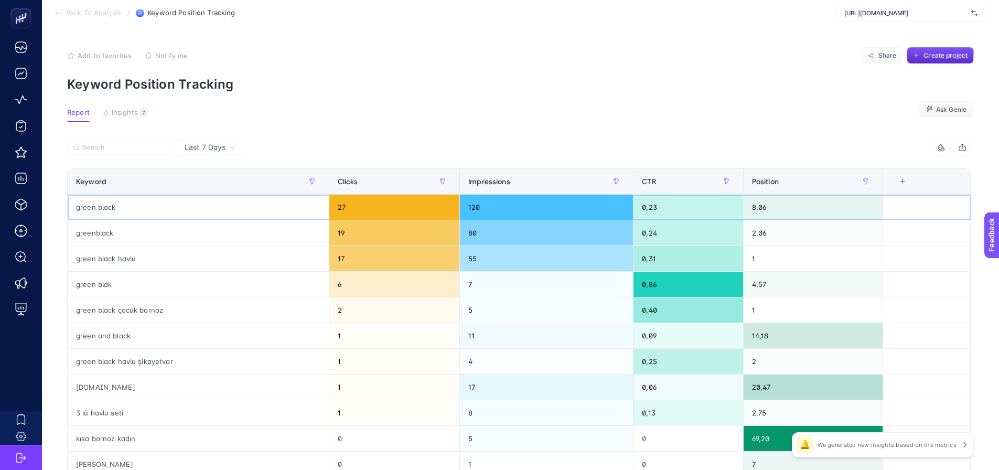
click at [80, 208] on div "green black" at bounding box center [198, 207] width 261 height 25
click at [89, 240] on div "greenblack" at bounding box center [198, 232] width 261 height 25
click at [90, 260] on div "green black havlu" at bounding box center [198, 258] width 261 height 25
click at [92, 288] on div "green blak" at bounding box center [198, 284] width 261 height 25
click at [102, 237] on div "greenblack" at bounding box center [198, 232] width 261 height 25
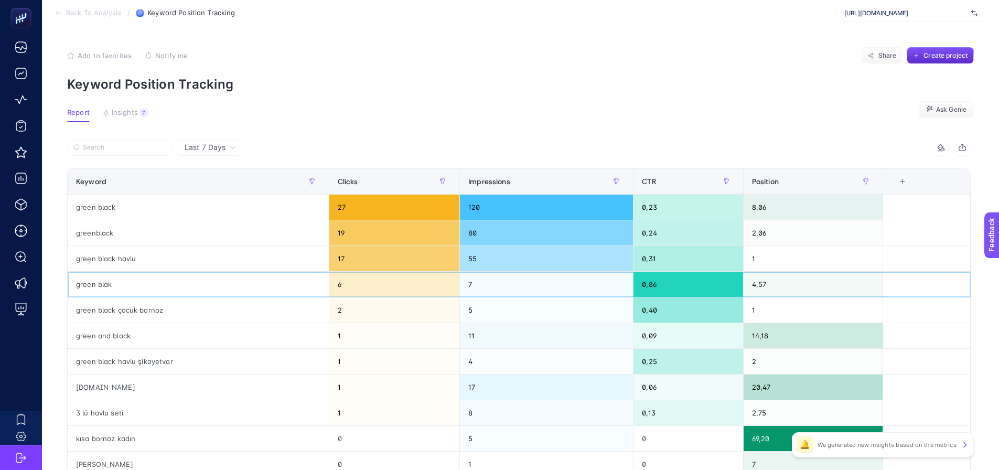
click at [93, 282] on div "green blak" at bounding box center [198, 284] width 261 height 25
click at [93, 304] on div "green black çocuk bornoz" at bounding box center [198, 309] width 261 height 25
click at [93, 309] on div "green black çocuk bornoz" at bounding box center [198, 309] width 261 height 25
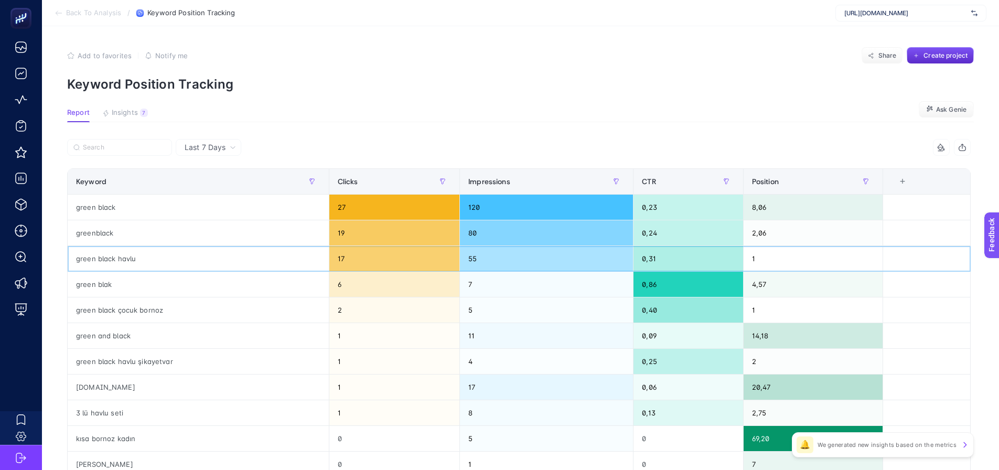
click at [89, 254] on div "green black havlu" at bounding box center [198, 258] width 261 height 25
click at [90, 230] on div "greenblack" at bounding box center [198, 232] width 261 height 25
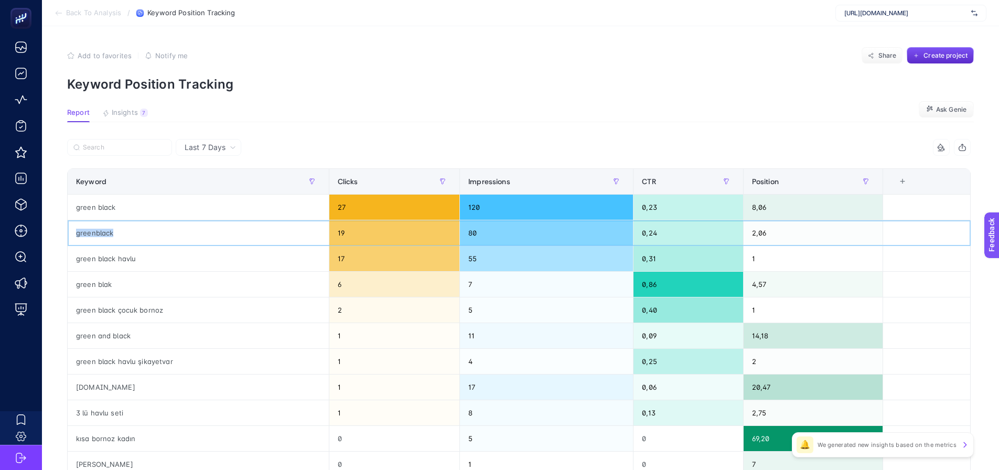
click at [90, 230] on div "greenblack" at bounding box center [198, 232] width 261 height 25
click at [766, 315] on div "1" at bounding box center [813, 309] width 139 height 25
click at [769, 258] on div "1" at bounding box center [813, 258] width 139 height 25
click at [767, 238] on div "2,06" at bounding box center [813, 232] width 139 height 25
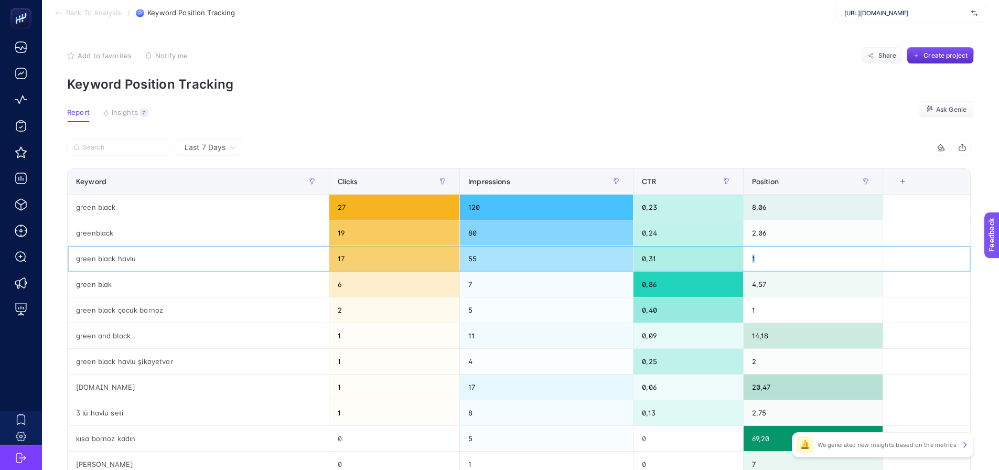
click at [757, 259] on div "1" at bounding box center [813, 258] width 139 height 25
click at [758, 235] on div "2,06" at bounding box center [813, 232] width 139 height 25
click at [94, 209] on div "green black" at bounding box center [198, 207] width 261 height 25
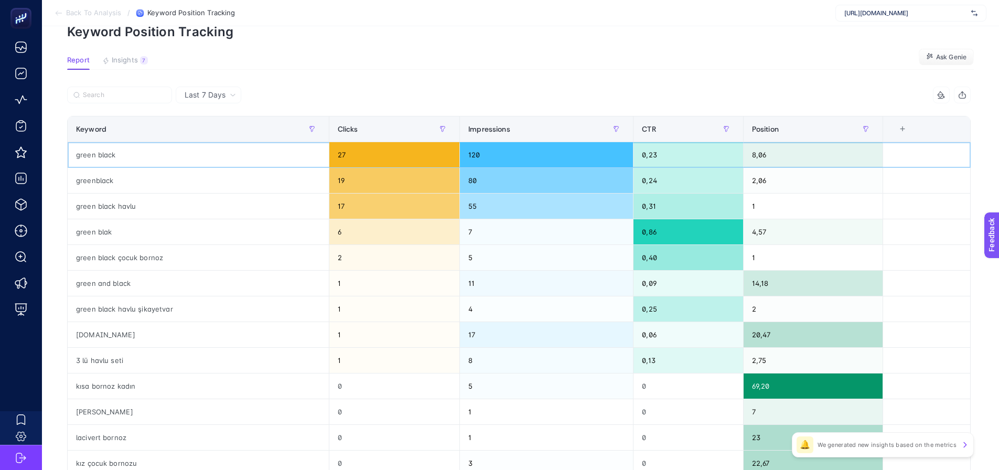
scroll to position [105, 0]
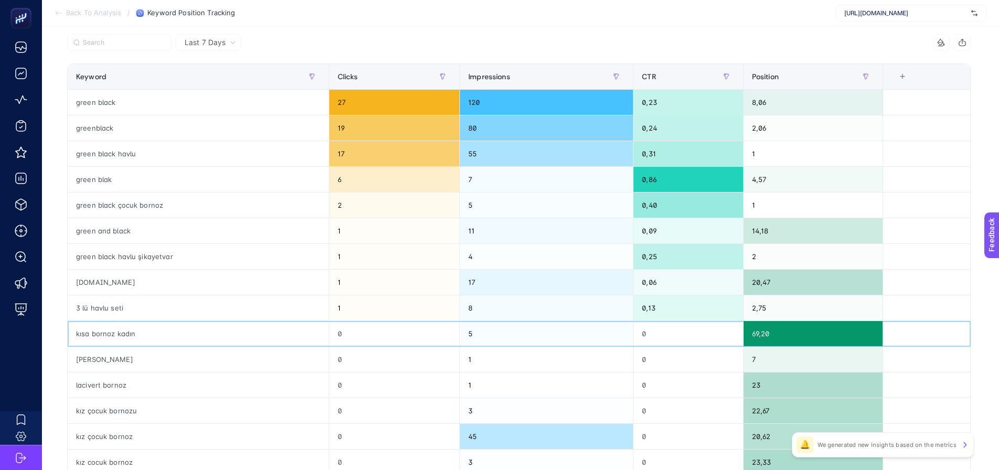
click at [124, 338] on div "kısa bornoz kadın" at bounding box center [198, 333] width 261 height 25
click at [112, 365] on div "lara ort" at bounding box center [198, 359] width 261 height 25
click at [762, 285] on div "20,47" at bounding box center [813, 282] width 139 height 25
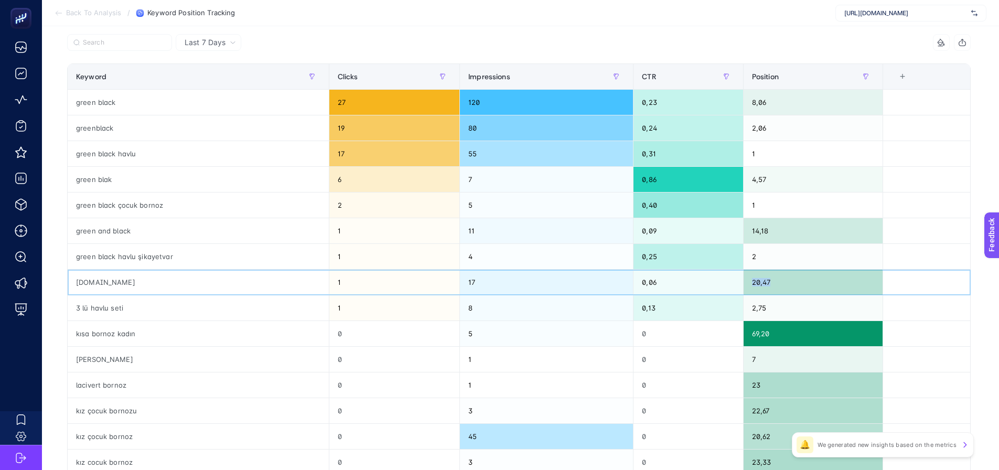
click at [762, 285] on div "20,47" at bounding box center [813, 282] width 139 height 25
click at [583, 288] on div "17" at bounding box center [546, 282] width 173 height 25
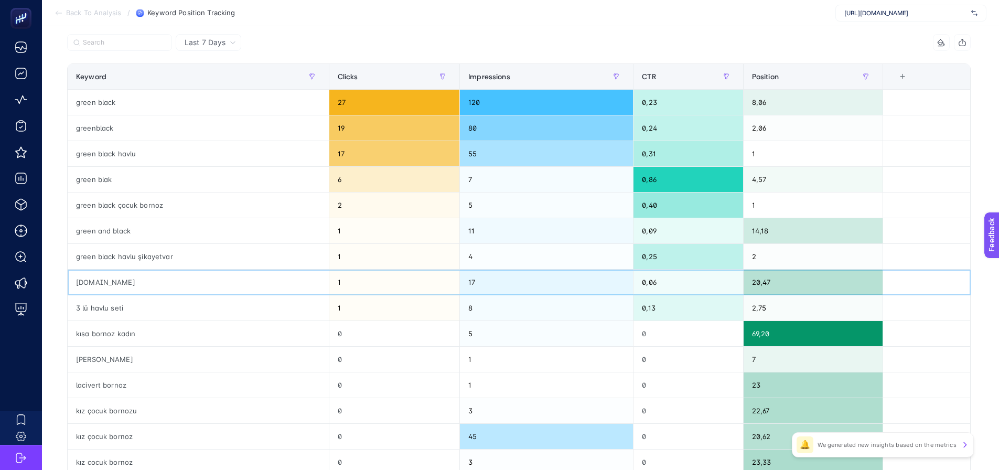
click at [110, 283] on div "blacked.com" at bounding box center [198, 282] width 261 height 25
copy tr "blacked.com"
click at [202, 301] on div "3 lü havlu seti" at bounding box center [198, 307] width 261 height 25
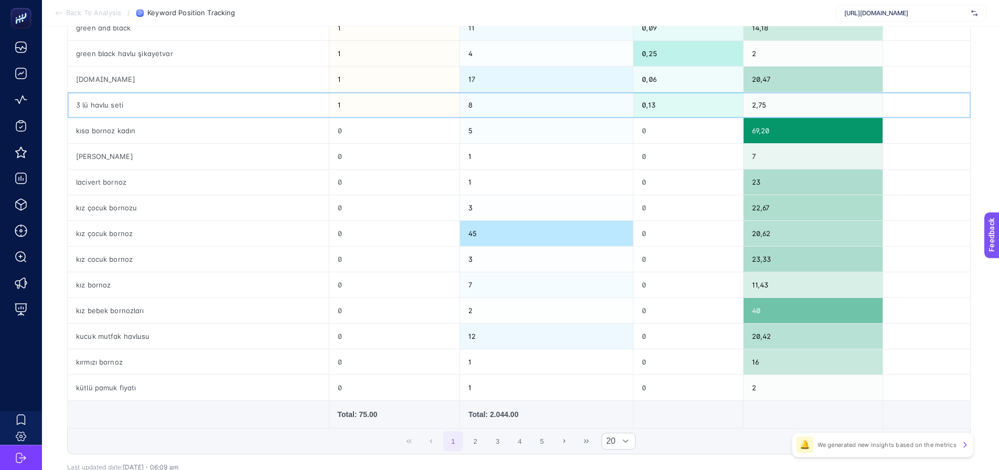
scroll to position [315, 0]
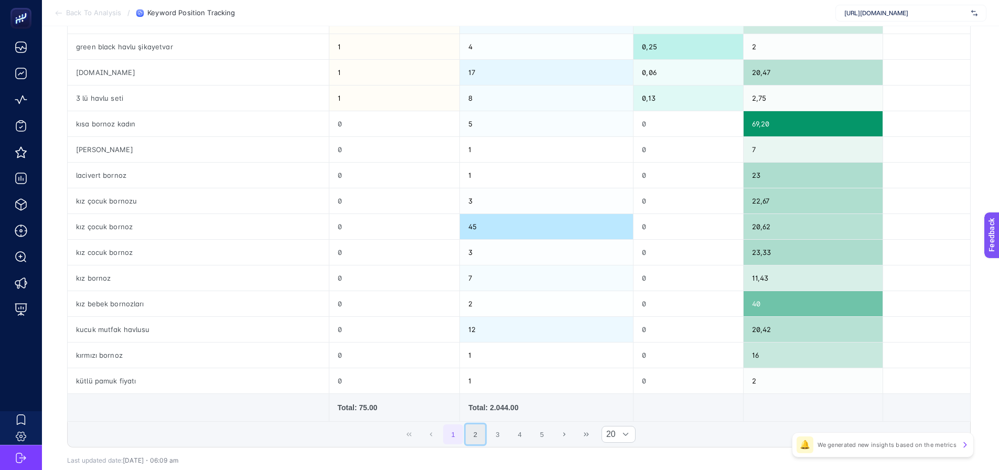
click at [474, 428] on button "2" at bounding box center [476, 434] width 20 height 20
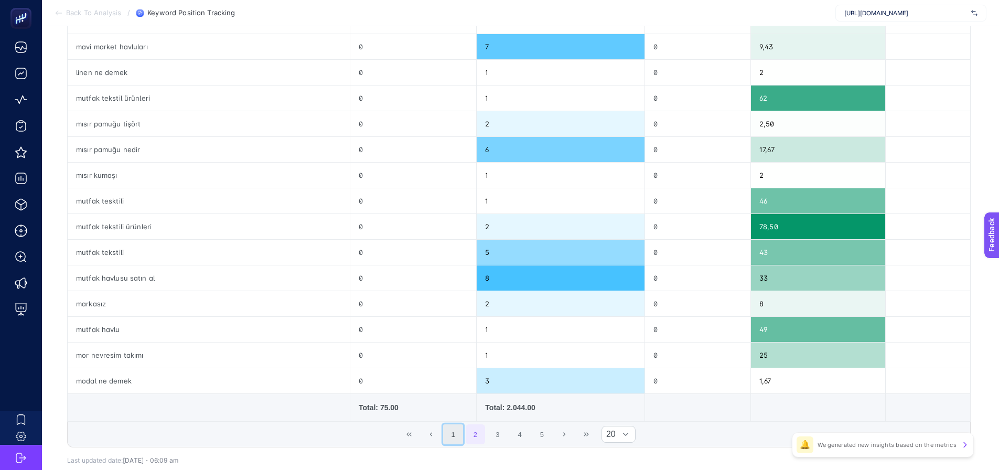
click at [457, 439] on button "1" at bounding box center [453, 434] width 20 height 20
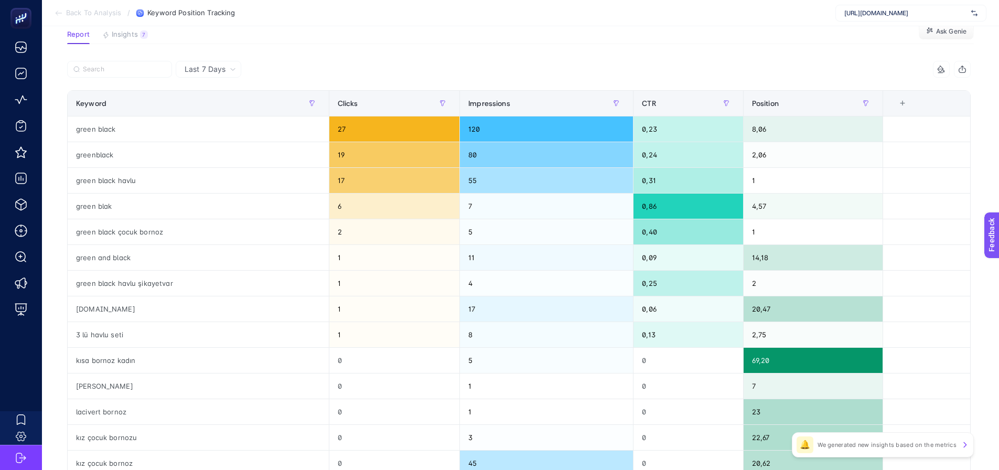
scroll to position [0, 0]
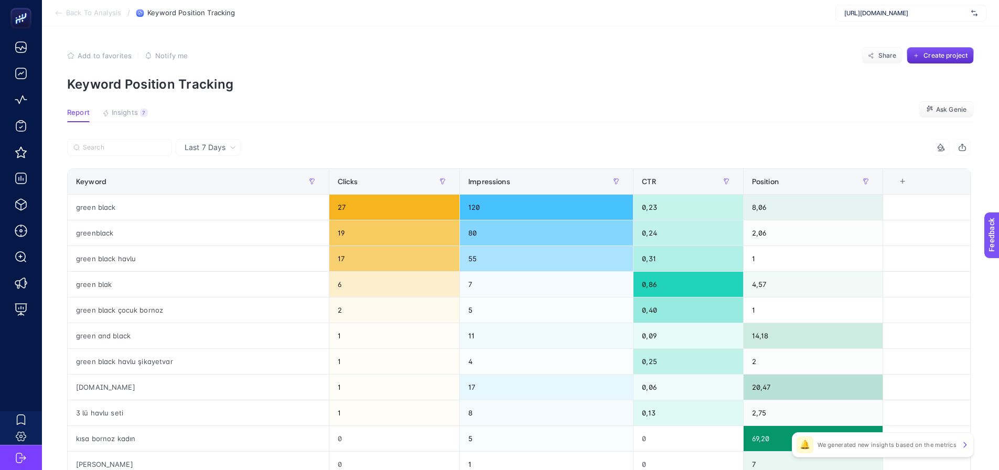
click at [451, 148] on div at bounding box center [293, 150] width 452 height 23
click at [81, 211] on div "green black" at bounding box center [198, 207] width 261 height 25
click at [82, 211] on div "green black" at bounding box center [198, 207] width 261 height 25
click at [598, 127] on article "Add to favorites false Notify me Share Create project Keyword Position Tracking…" at bounding box center [520, 436] width 957 height 820
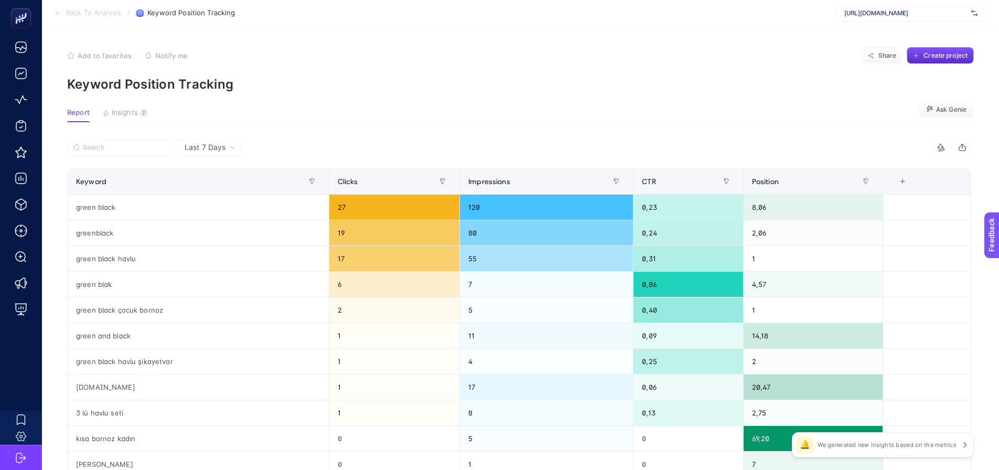
click at [506, 105] on article "Add to favorites false Notify me Share Create project Keyword Position Tracking…" at bounding box center [520, 436] width 957 height 820
click at [178, 85] on p "Keyword Position Tracking" at bounding box center [520, 84] width 907 height 15
click at [284, 127] on article "Add to favorites false Notify me Share Create project Keyword Position Tracking…" at bounding box center [520, 436] width 957 height 820
click at [253, 104] on article "Add to favorites false Notify me Share Create project Keyword Position Tracking…" at bounding box center [520, 436] width 957 height 820
click at [140, 113] on div "7" at bounding box center [144, 113] width 8 height 8
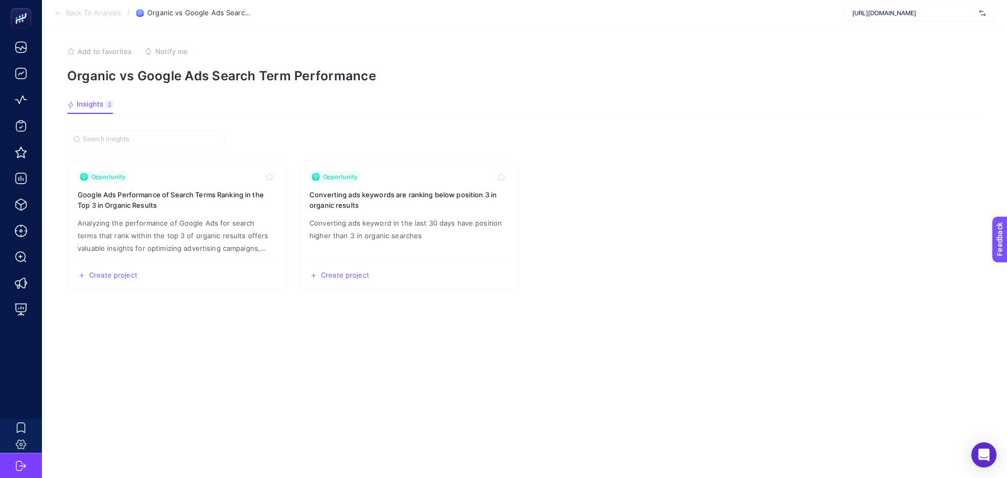
click at [444, 153] on section "Opportunity Google Ads Performance of Search Terms Ranking in the Top 3 in Orga…" at bounding box center [524, 294] width 915 height 326
click at [223, 229] on p "Analyzing the performance of Google Ads for search terms that rank within the t…" at bounding box center [177, 236] width 198 height 38
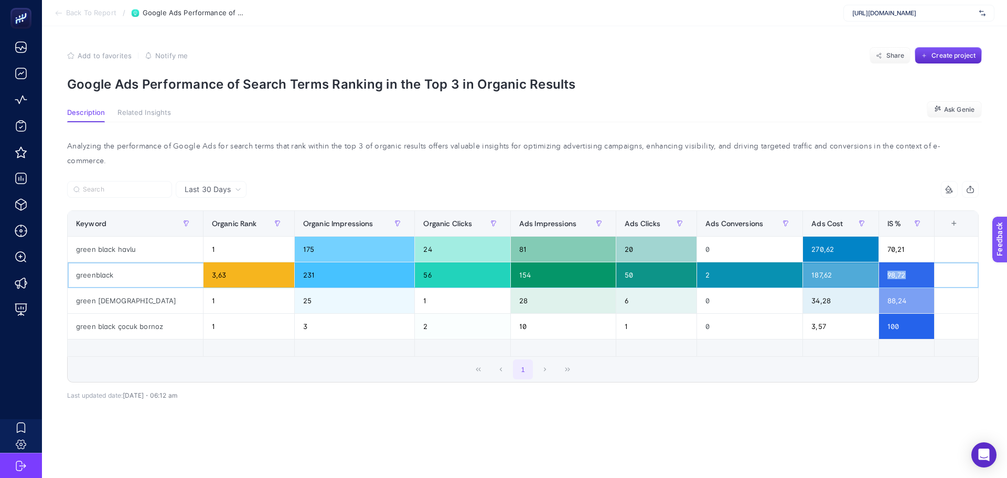
drag, startPoint x: 887, startPoint y: 262, endPoint x: 901, endPoint y: 261, distance: 14.2
click at [901, 262] on div "98,72" at bounding box center [906, 274] width 55 height 25
click at [127, 262] on div "greenblack" at bounding box center [135, 274] width 135 height 25
click at [128, 262] on div "greenblack" at bounding box center [135, 274] width 135 height 25
click at [903, 262] on div "98,72" at bounding box center [906, 274] width 55 height 25
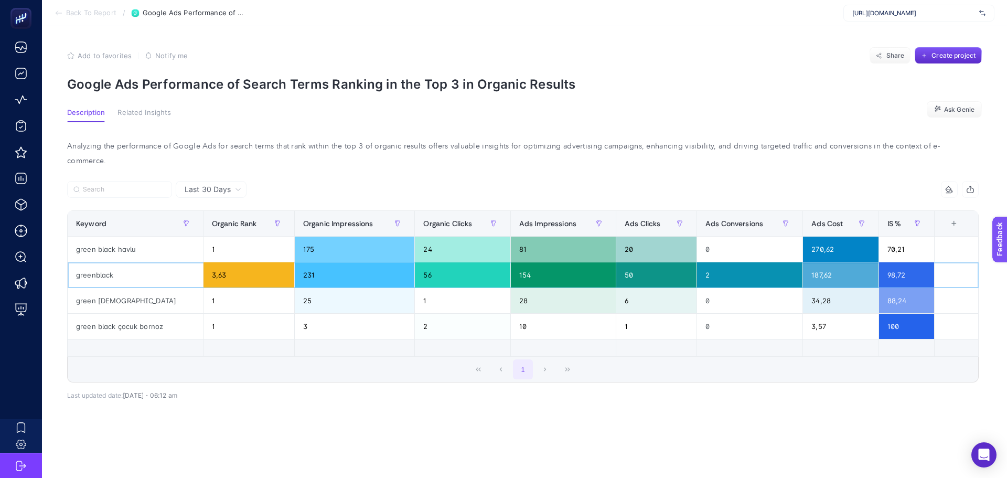
click at [904, 262] on div "98,72" at bounding box center [906, 274] width 55 height 25
click at [898, 262] on div "98,72" at bounding box center [906, 274] width 55 height 25
click at [505, 66] on section "Add to favorites false Notify me Share Create project Google Ads Performance of…" at bounding box center [524, 69] width 915 height 45
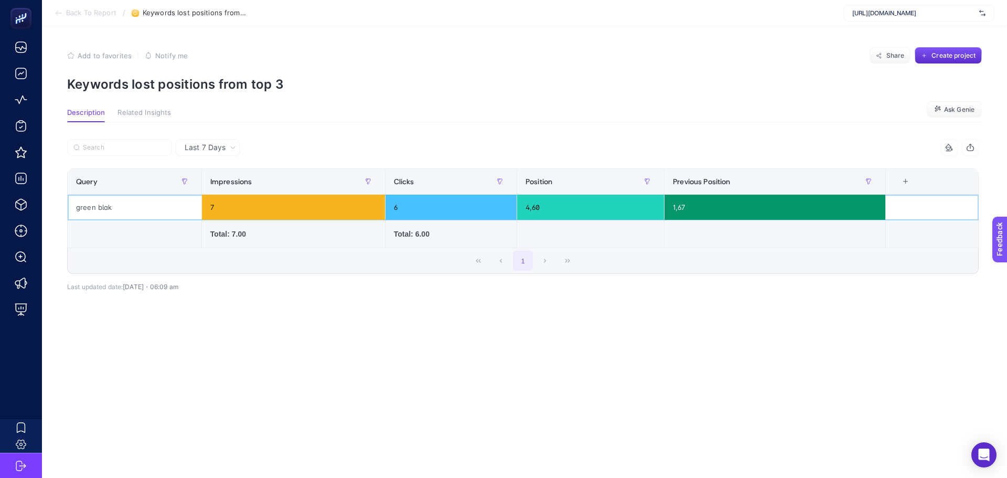
click at [109, 205] on div "green blak" at bounding box center [135, 207] width 134 height 25
click at [625, 66] on section "Add to favorites false Notify me Share Create project Keywords lost positions f…" at bounding box center [524, 69] width 915 height 45
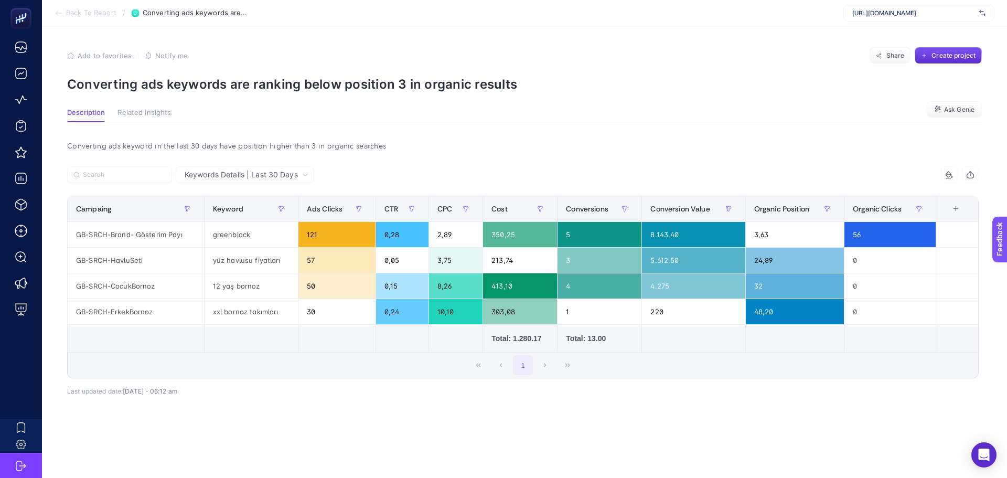
click at [359, 70] on section "Add to favorites false Notify me Share Create project Converting ads keywords a…" at bounding box center [524, 69] width 915 height 45
click at [244, 183] on div "Keywords Details | Last 30 Days" at bounding box center [245, 174] width 138 height 17
click at [390, 151] on div "Converting ads keyword in the last 30 days have position higher than 3 in organ…" at bounding box center [523, 146] width 928 height 15
click at [218, 310] on div "xxl bornoz takımları" at bounding box center [251, 311] width 93 height 25
click at [219, 285] on div "12 yaş bornoz" at bounding box center [251, 285] width 93 height 25
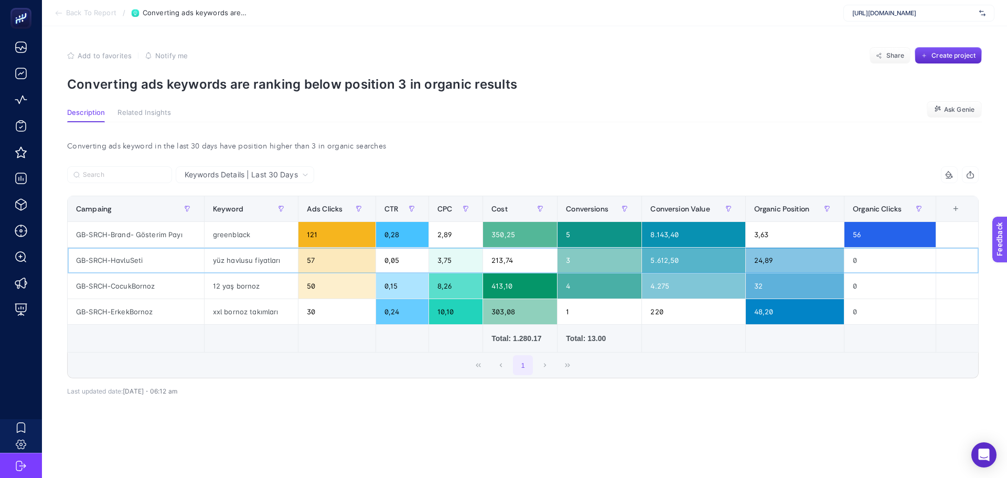
click at [218, 261] on div "yüz havlusu fiyatları" at bounding box center [251, 260] width 93 height 25
click at [218, 292] on div "12 yaş bornoz" at bounding box center [251, 285] width 93 height 25
click at [218, 307] on div "xxl bornoz takımları" at bounding box center [251, 311] width 93 height 25
click at [332, 52] on div "Add to favorites false Notify me Share Create project" at bounding box center [524, 55] width 915 height 17
